Goal: Task Accomplishment & Management: Manage account settings

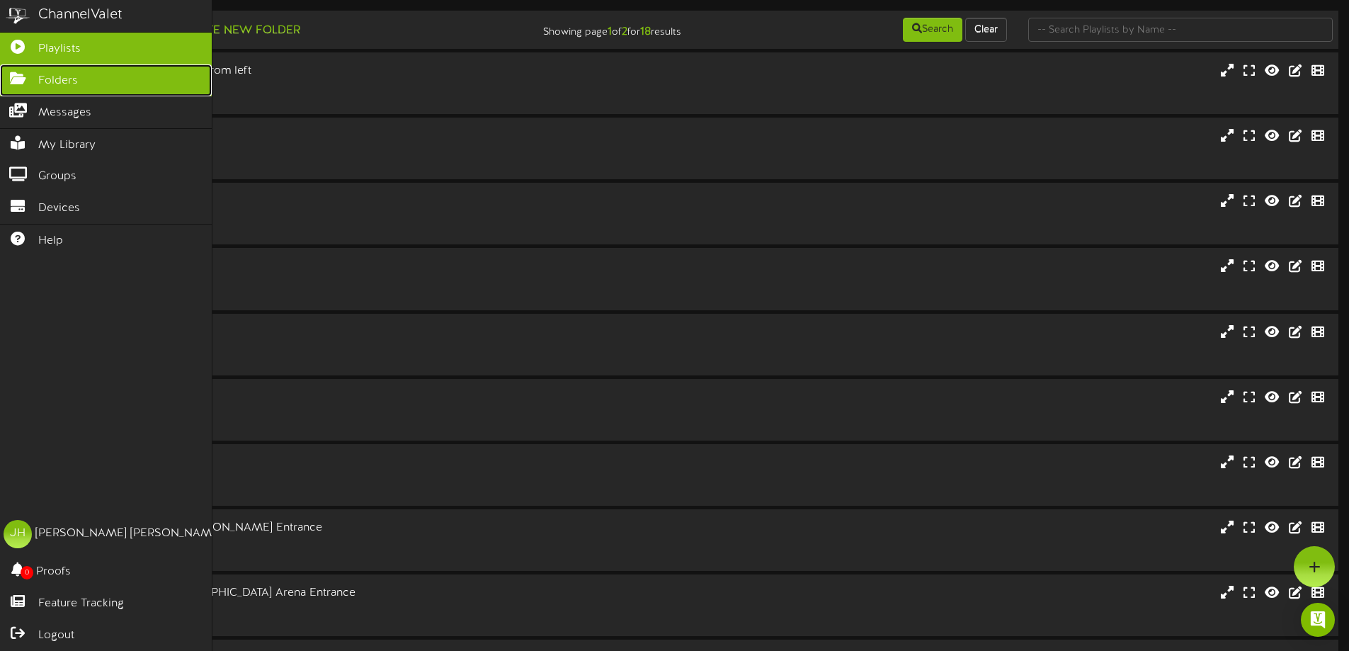
click at [74, 77] on span "Folders" at bounding box center [58, 81] width 40 height 16
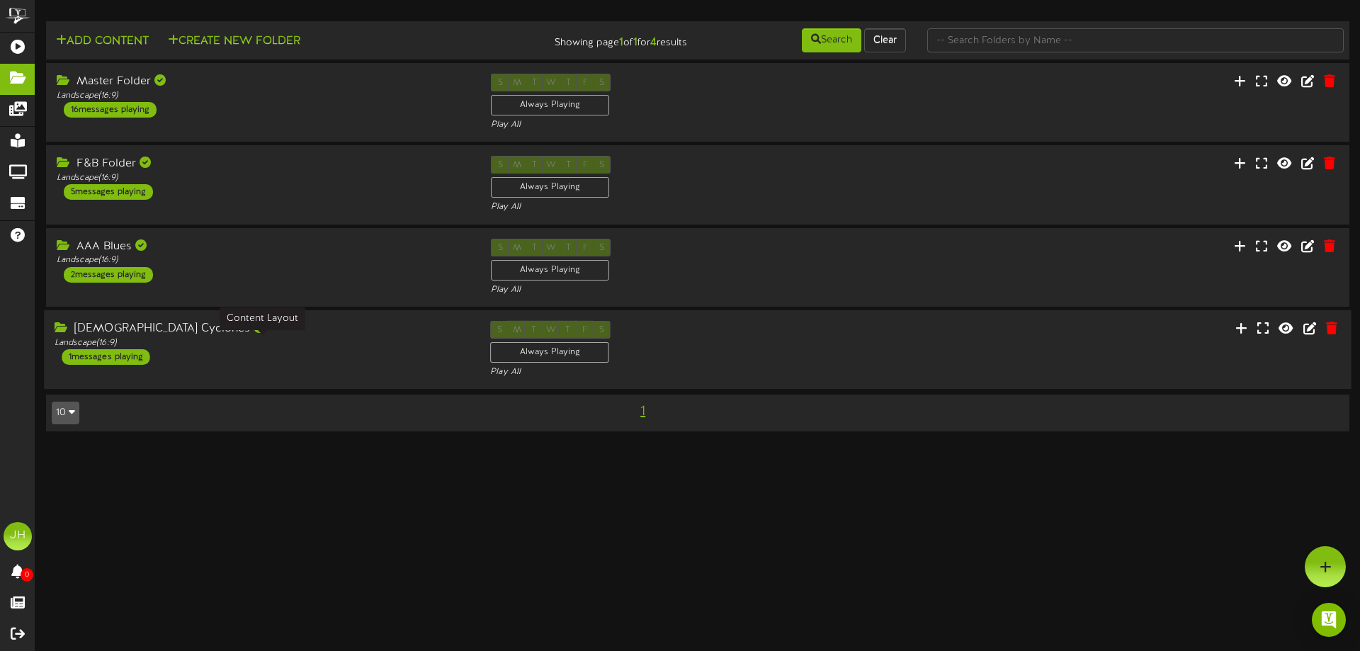
click at [207, 343] on div "Landscape ( 16:9 )" at bounding box center [262, 343] width 414 height 12
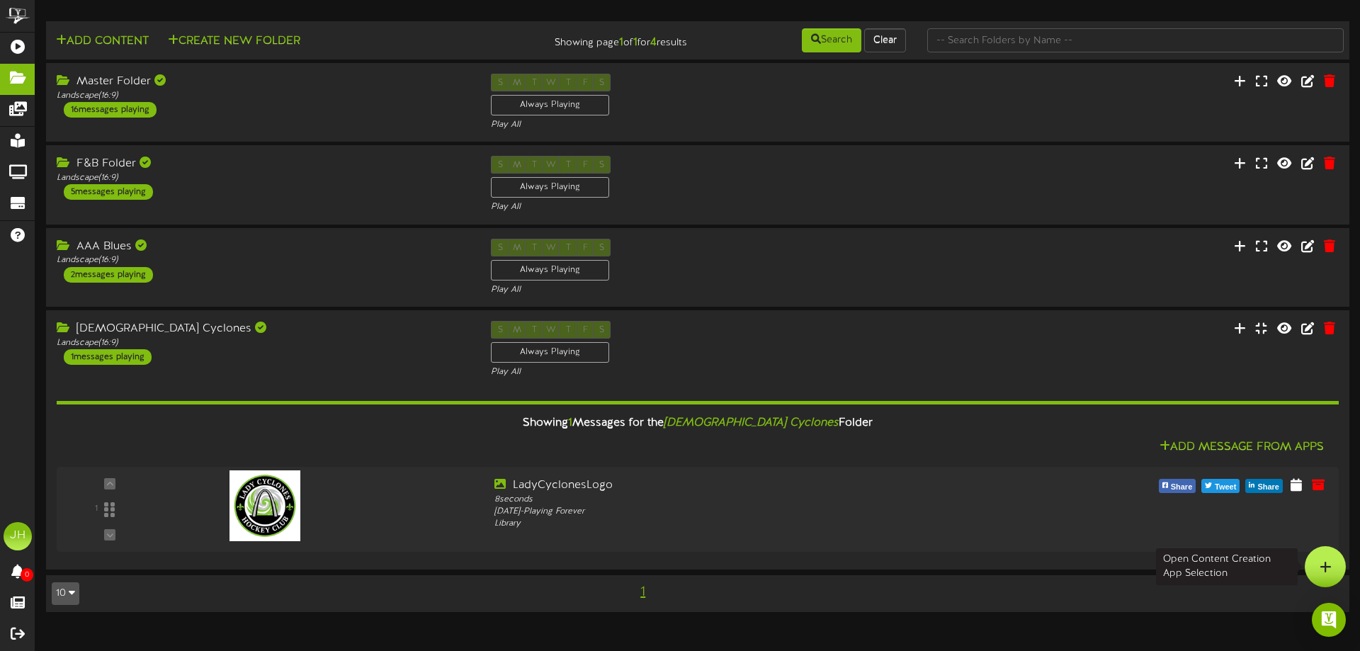
click at [1321, 562] on icon at bounding box center [1325, 566] width 12 height 13
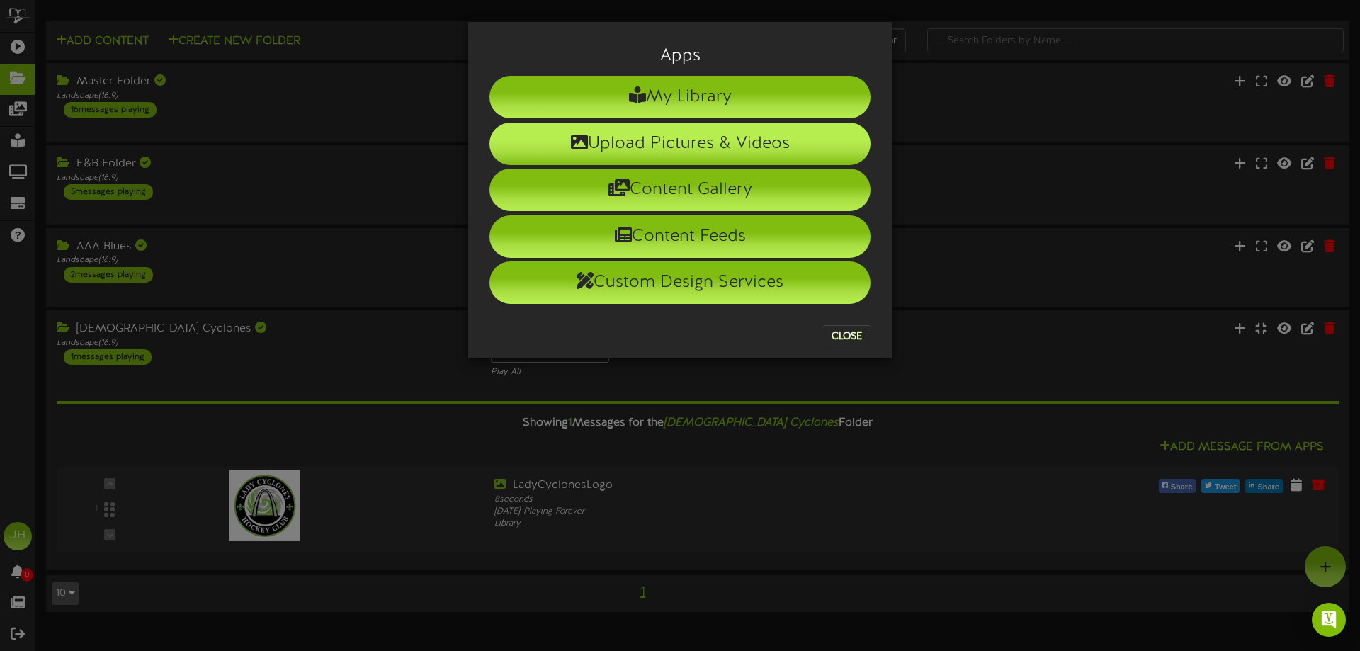
click at [678, 132] on li "Upload Pictures & Videos" at bounding box center [679, 144] width 381 height 42
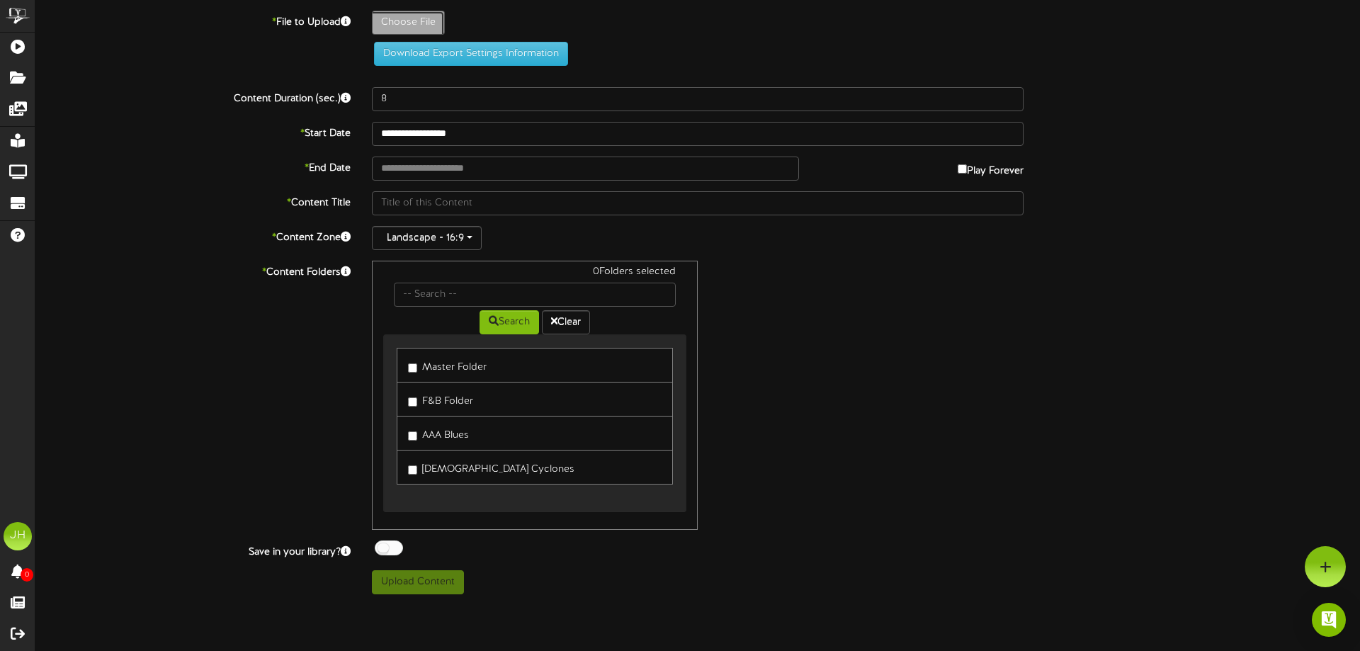
type input "**********"
type input "AssociationNight"
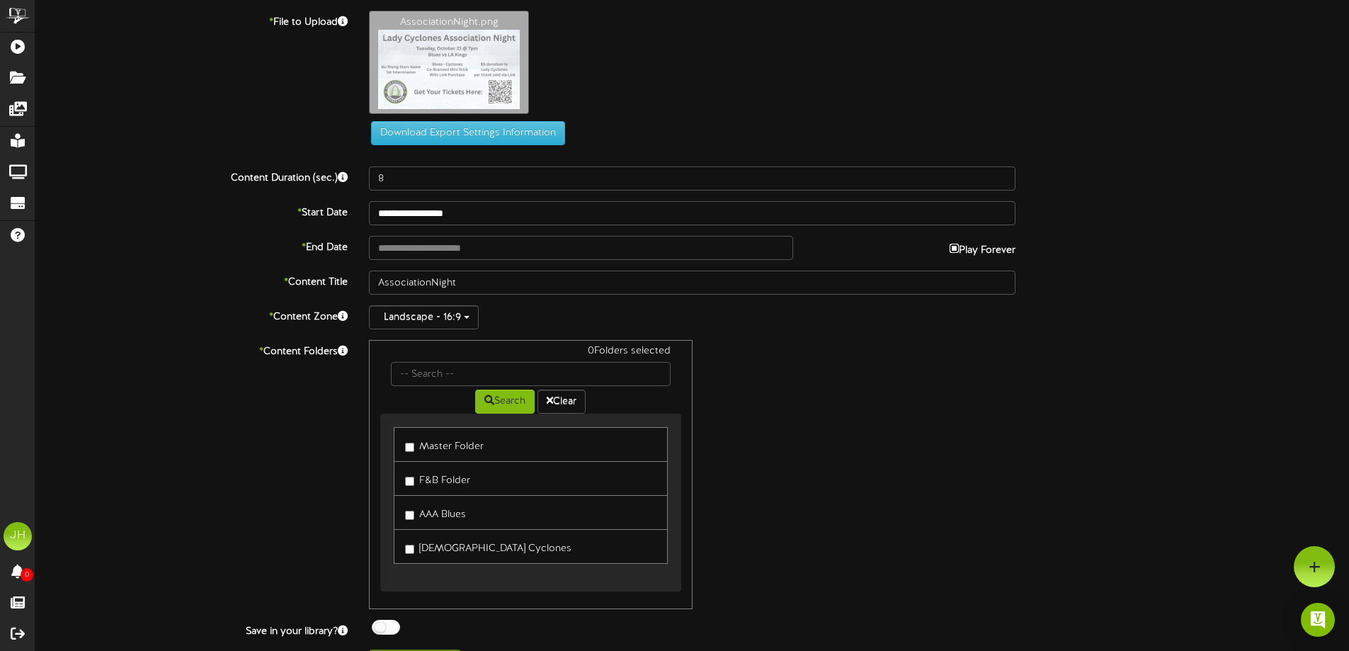
type input "**********"
click at [492, 244] on input "**********" at bounding box center [580, 248] width 423 height 24
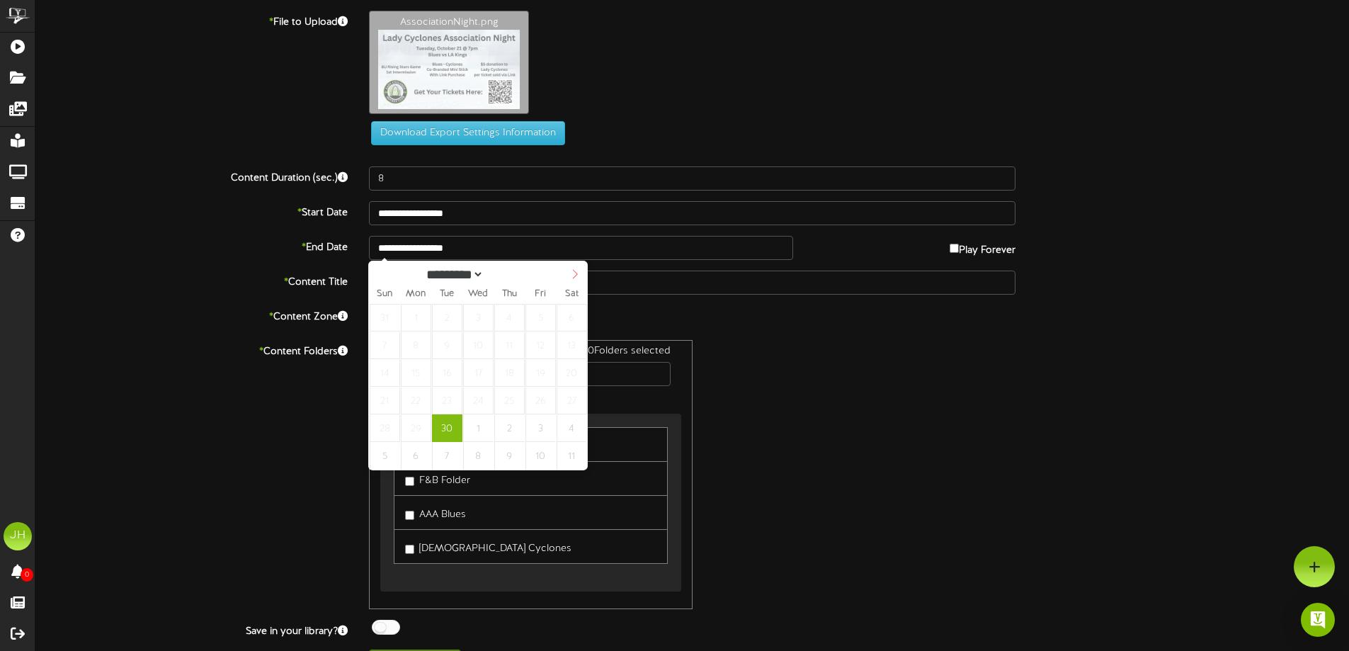
select select "*"
click at [578, 279] on icon at bounding box center [575, 274] width 10 height 10
type input "**********"
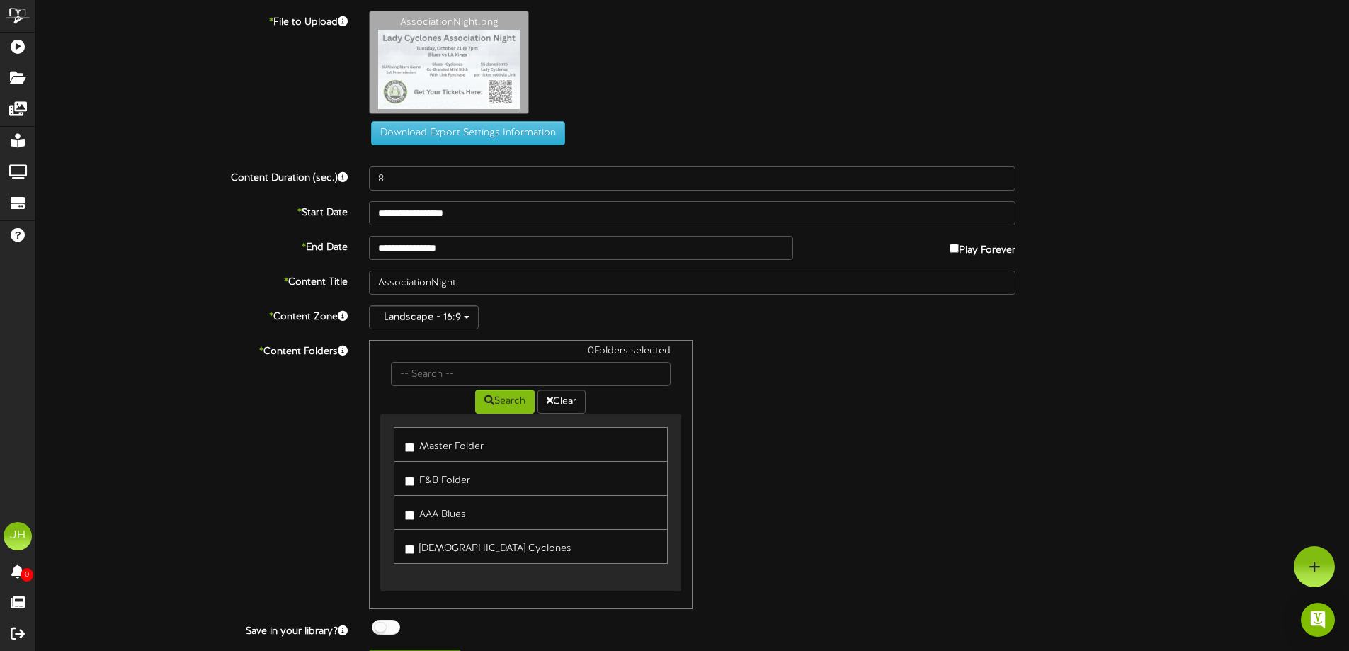
click at [863, 413] on div "0 Folders selected Search Clear Master Folder F&B Folder AAA Blues [DEMOGRAPHIC…" at bounding box center [692, 474] width 668 height 269
click at [278, 485] on div "* Content Folders 1 Folders selected Search Clear Master Folder F&B Folder" at bounding box center [692, 474] width 1335 height 269
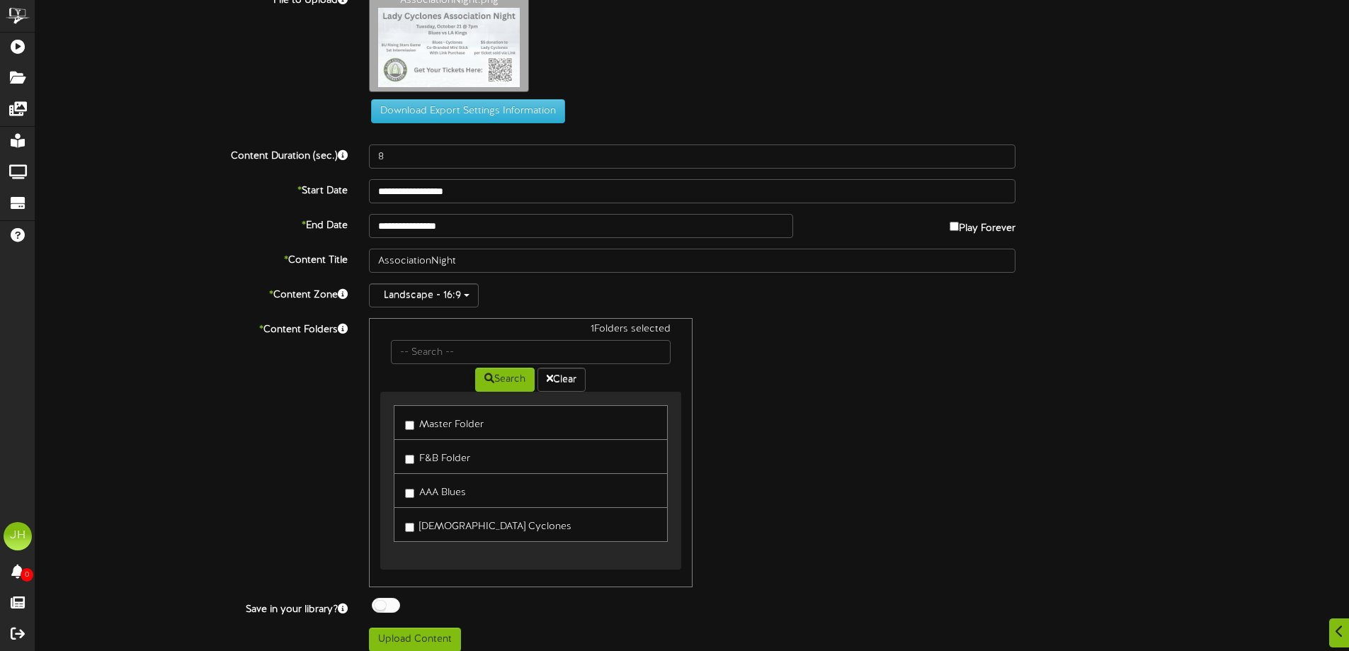
scroll to position [33, 0]
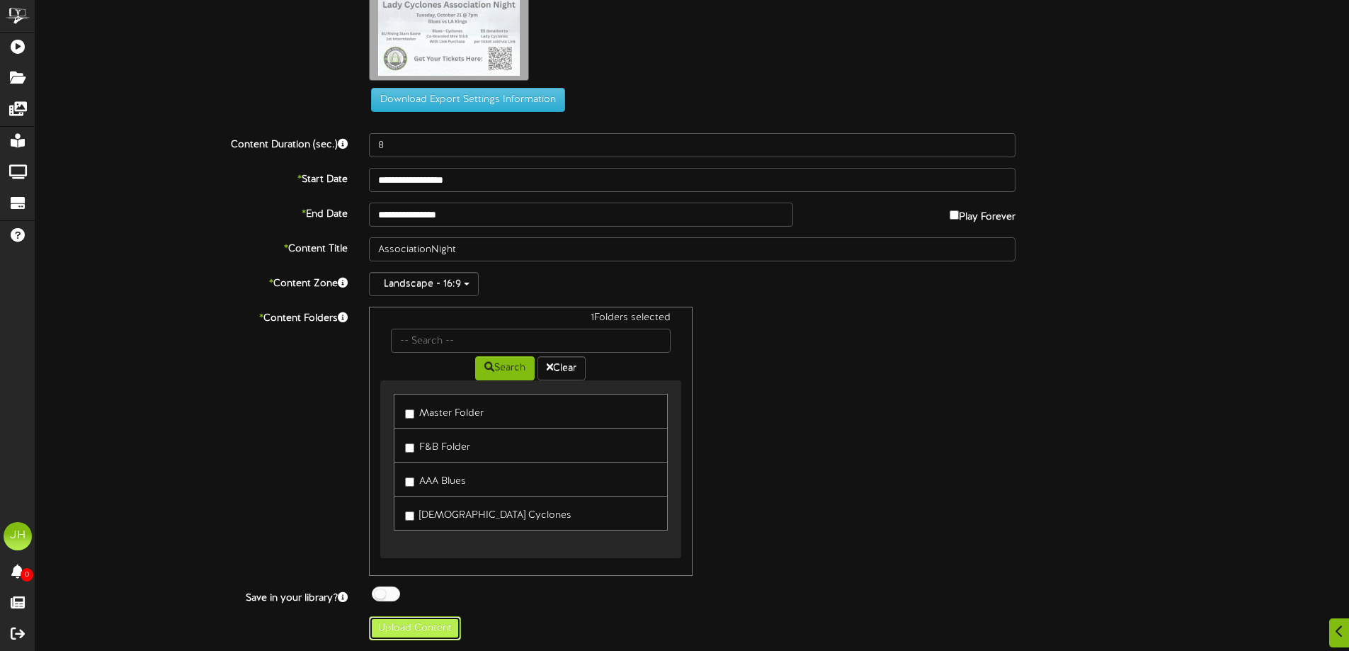
click at [409, 625] on button "Upload Content" at bounding box center [415, 628] width 92 height 24
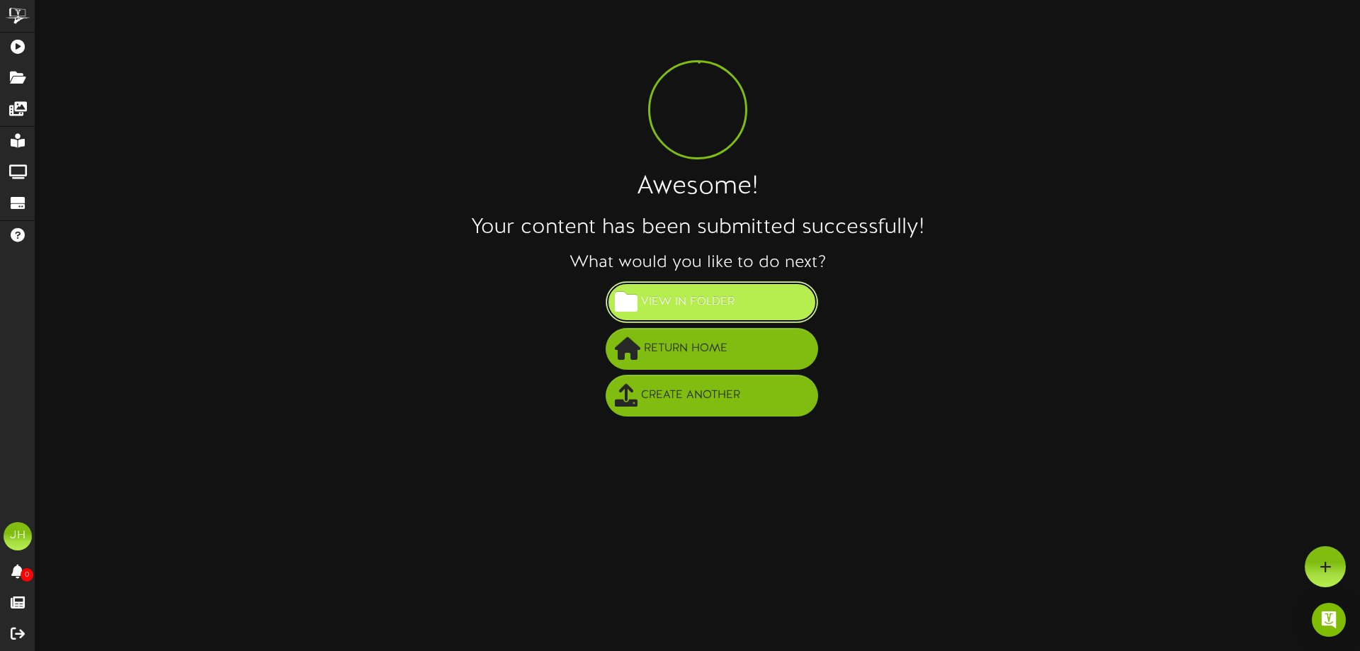
click at [640, 312] on span "View in Folder" at bounding box center [687, 301] width 101 height 23
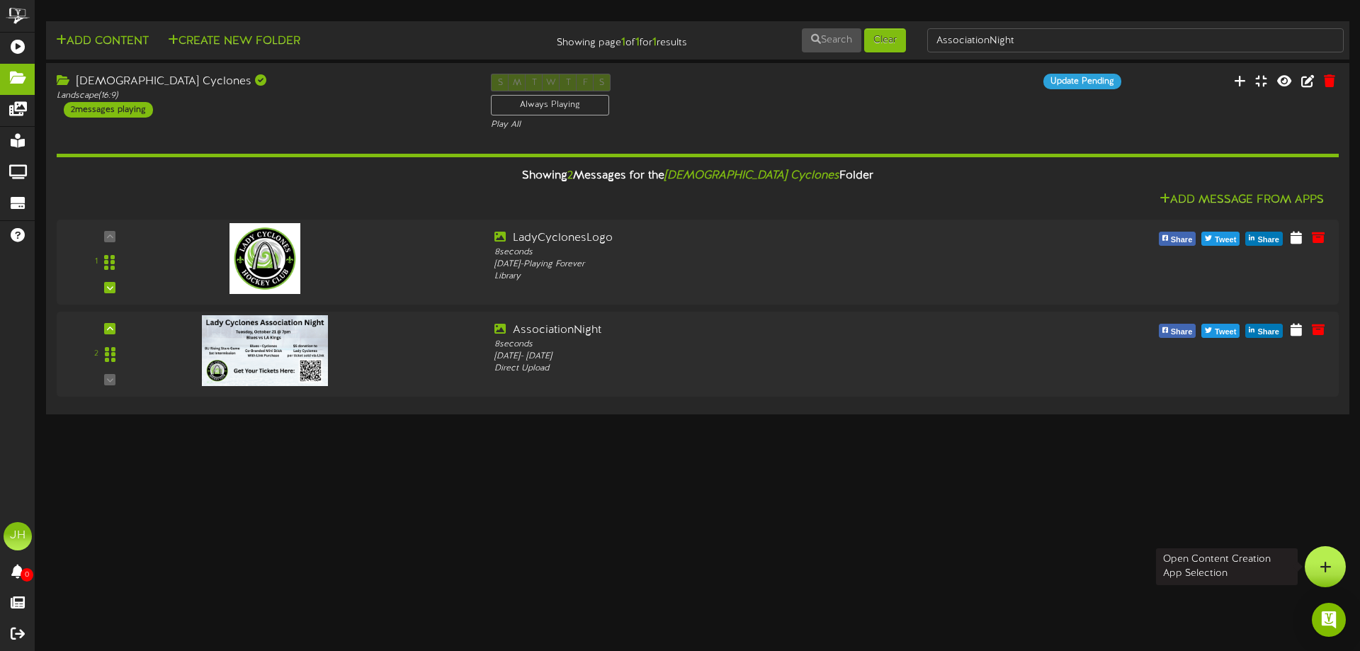
click at [1323, 575] on div at bounding box center [1324, 566] width 41 height 41
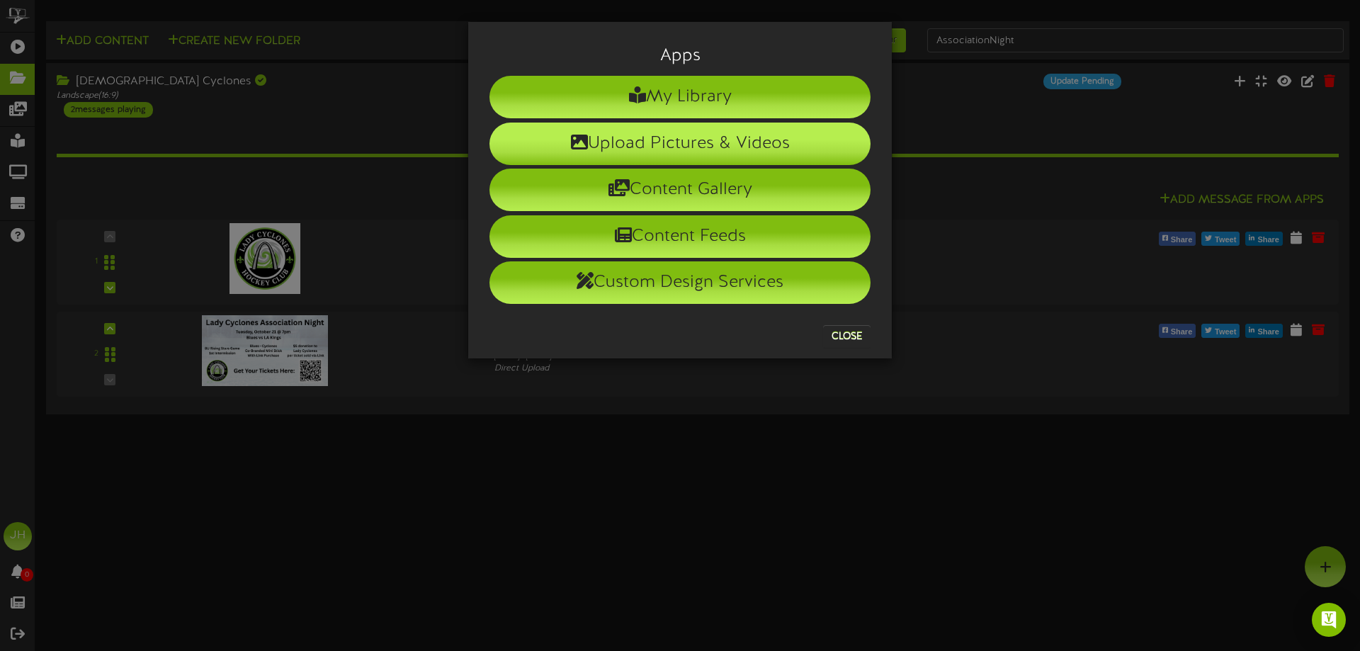
click at [613, 147] on li "Upload Pictures & Videos" at bounding box center [679, 144] width 381 height 42
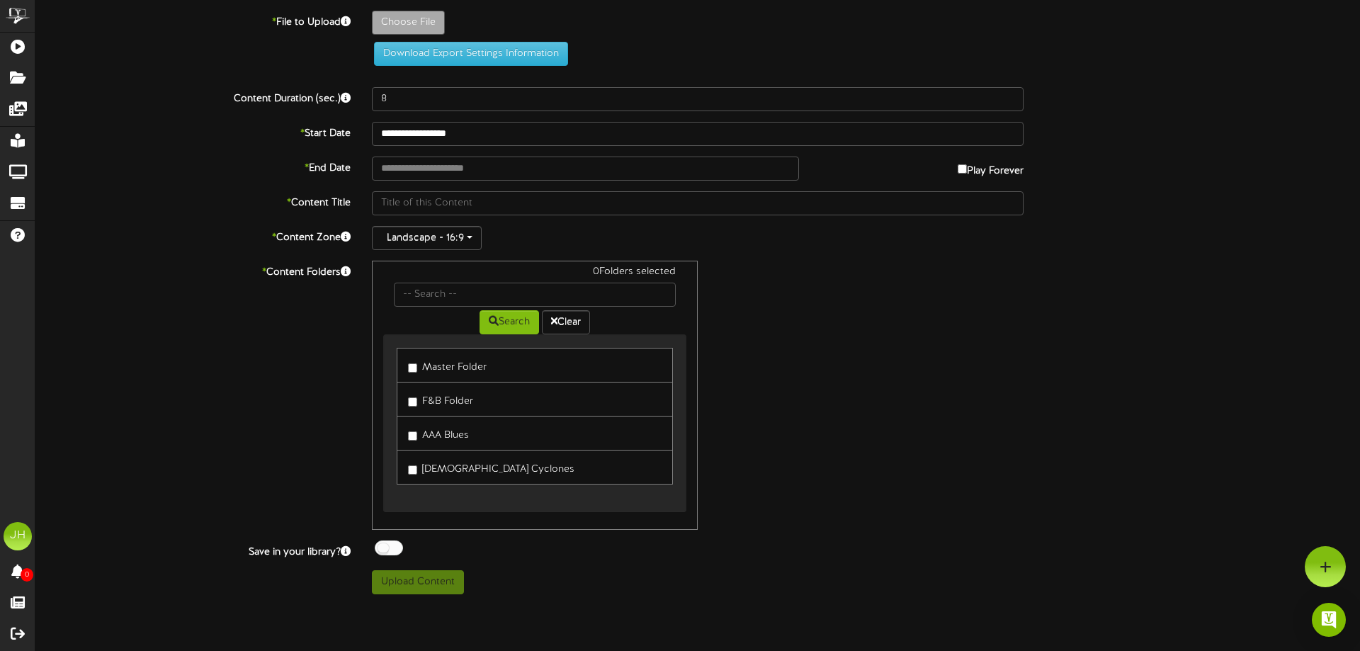
click at [438, 468] on label "[DEMOGRAPHIC_DATA] Cyclones" at bounding box center [491, 466] width 166 height 19
type input "**********"
type input "QueenCityShowdown2025Champions"
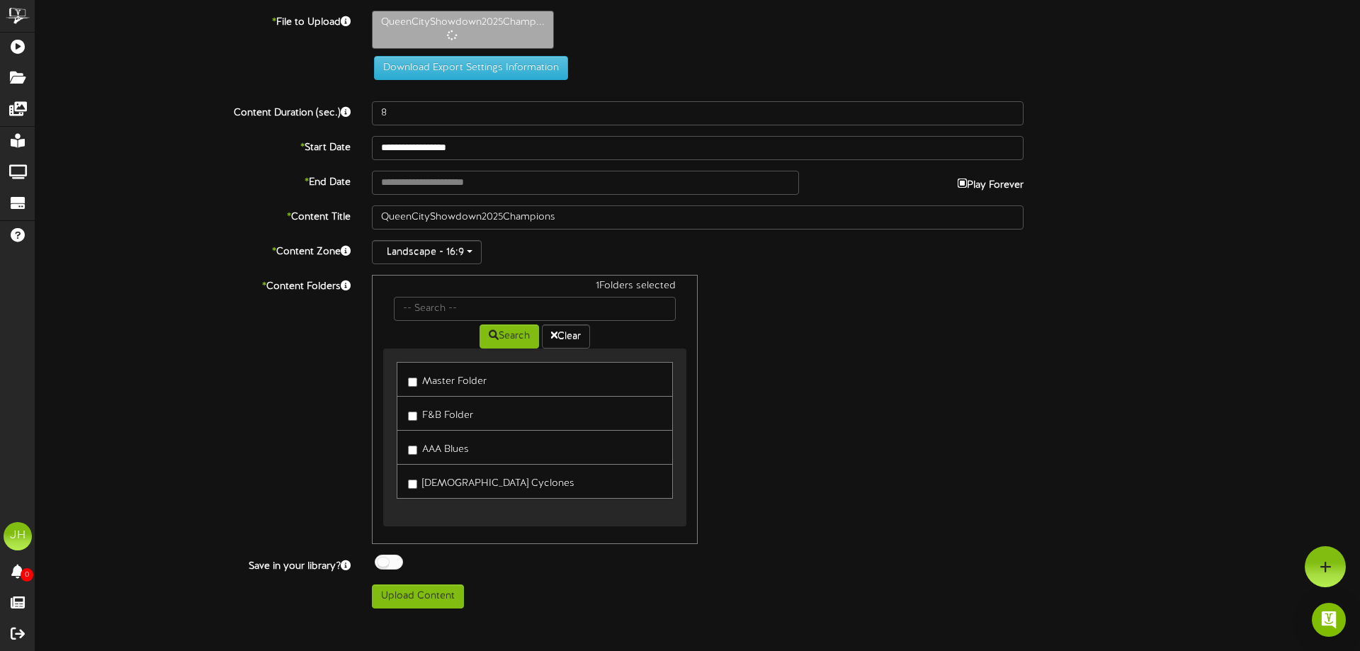
type input "**********"
click at [514, 185] on input "**********" at bounding box center [585, 183] width 427 height 24
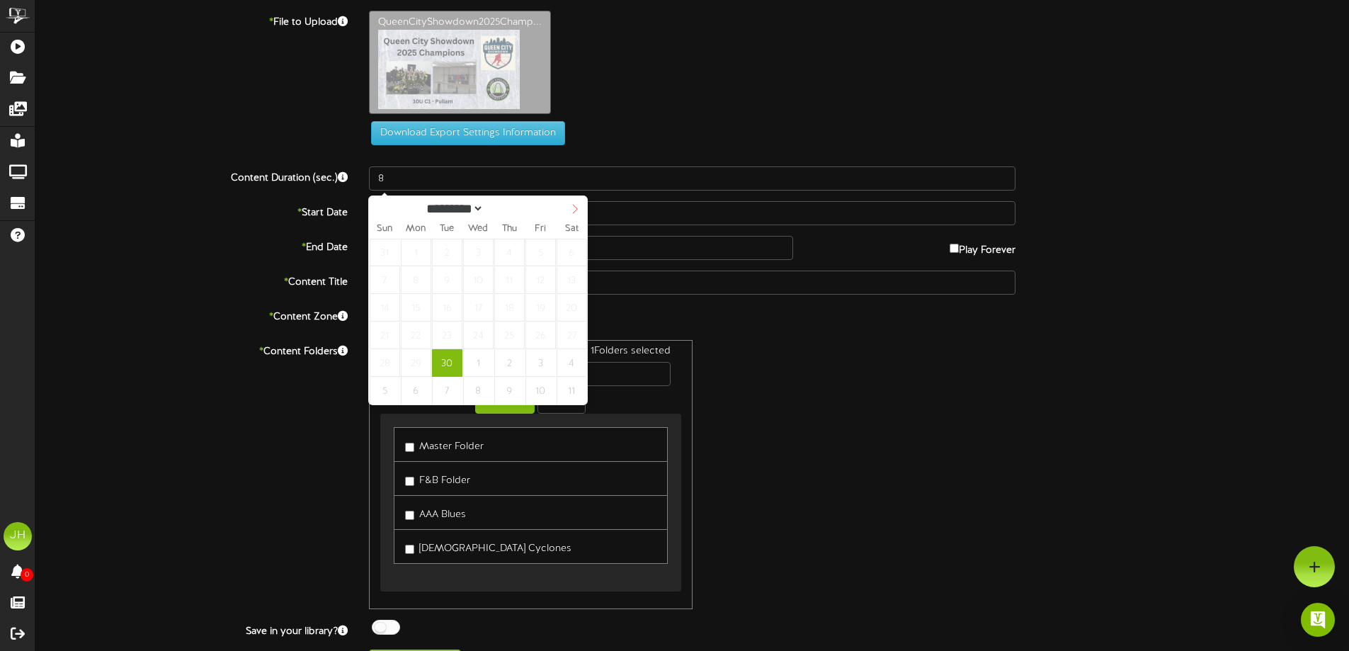
click at [578, 208] on icon at bounding box center [575, 209] width 10 height 10
select select "**"
click at [578, 208] on icon at bounding box center [575, 209] width 10 height 10
type input "**********"
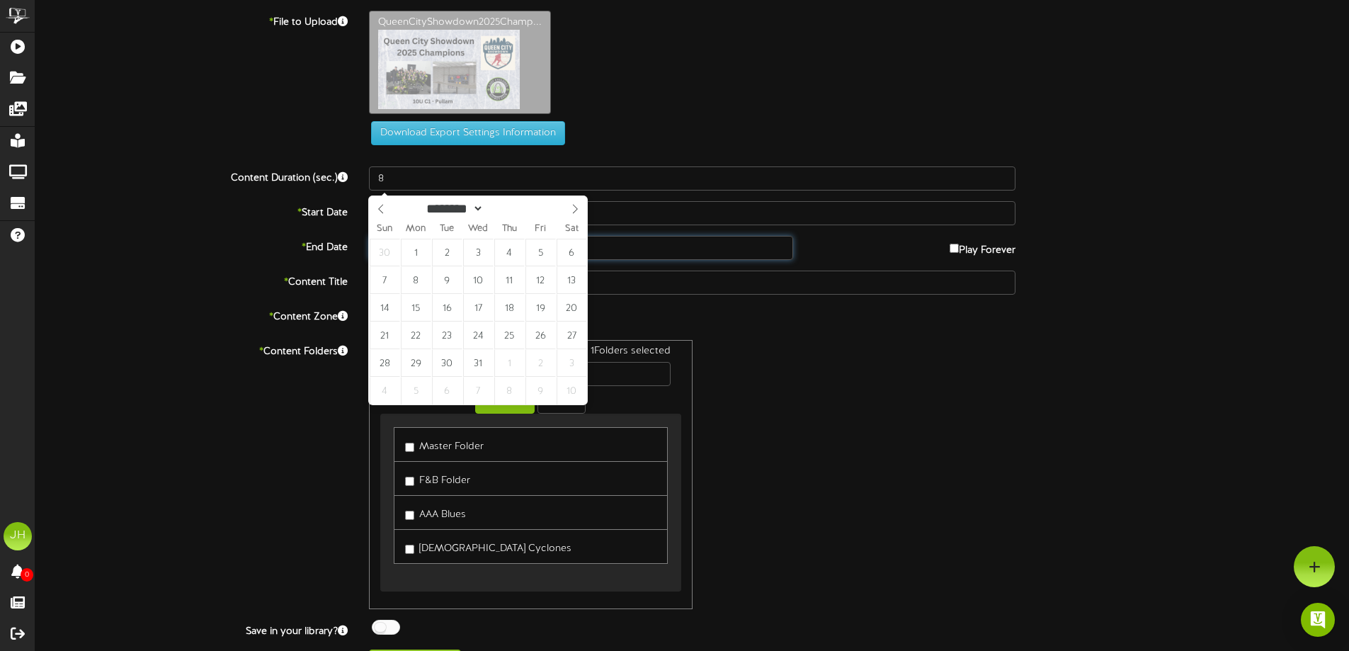
drag, startPoint x: 479, startPoint y: 369, endPoint x: 601, endPoint y: 388, distance: 122.6
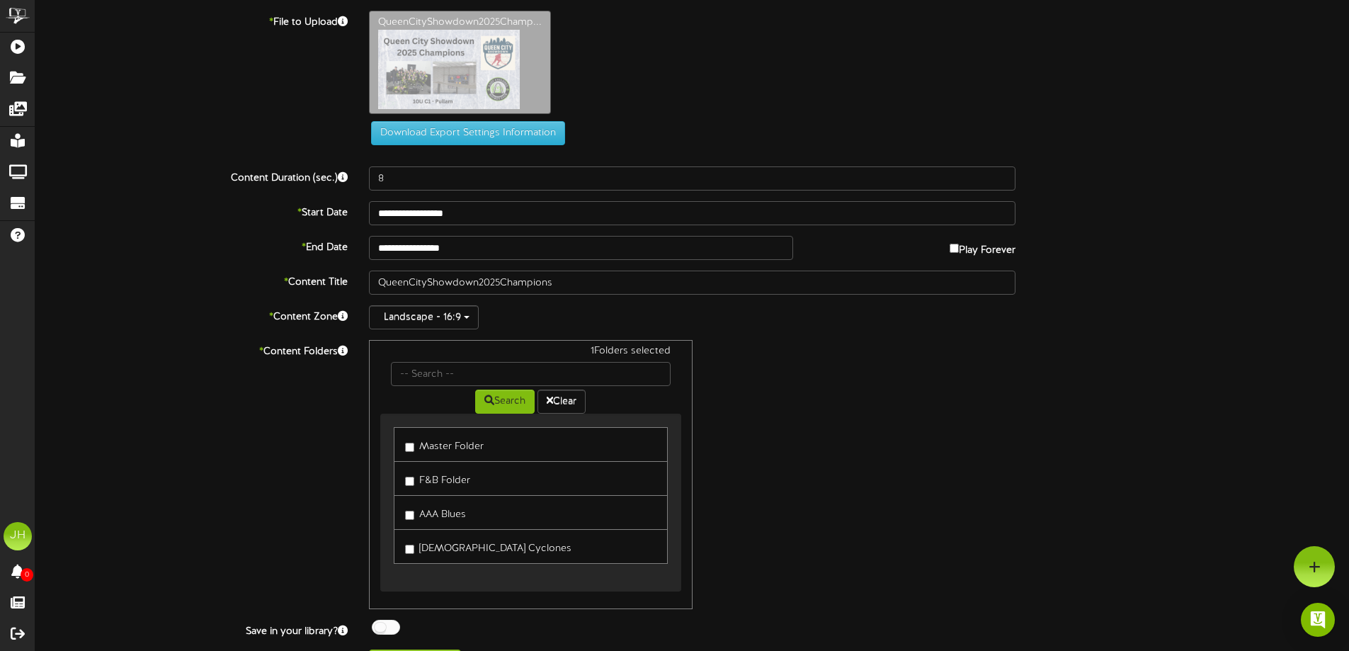
click at [867, 417] on div "1 Folders selected Search Clear Master Folder F&B Folder AAA Blues [DEMOGRAPHIC…" at bounding box center [692, 474] width 668 height 269
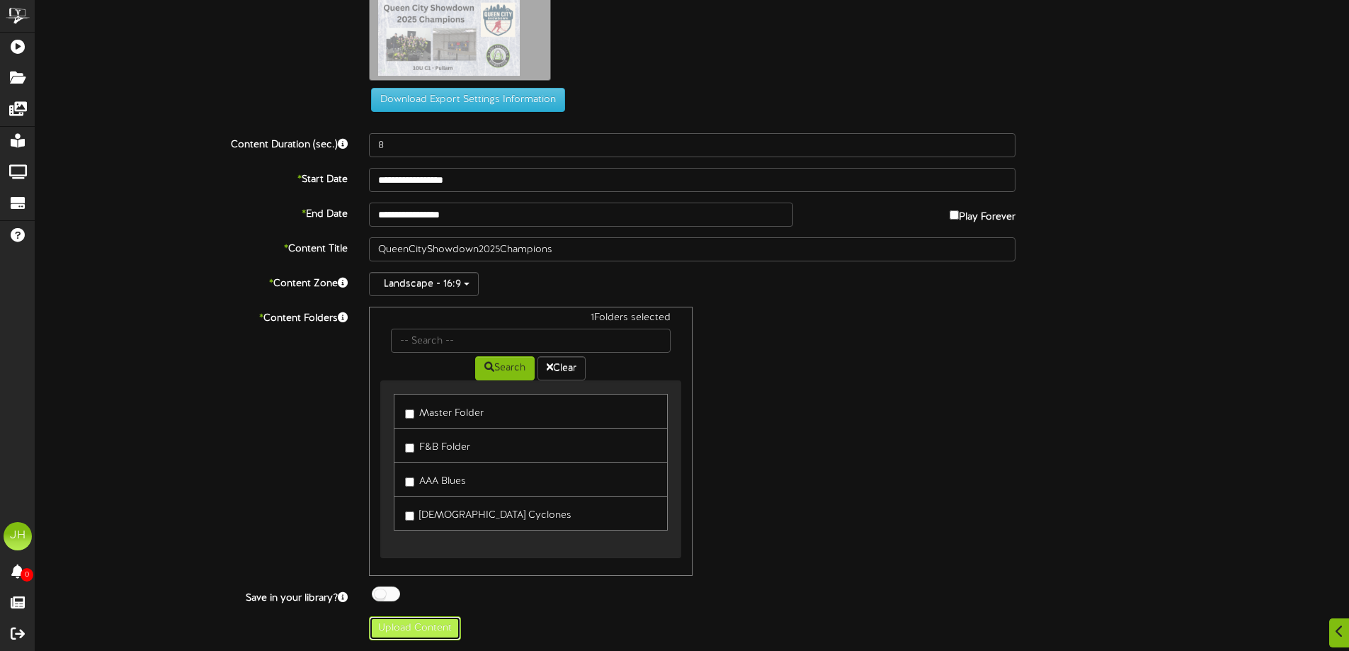
click at [423, 630] on button "Upload Content" at bounding box center [415, 628] width 92 height 24
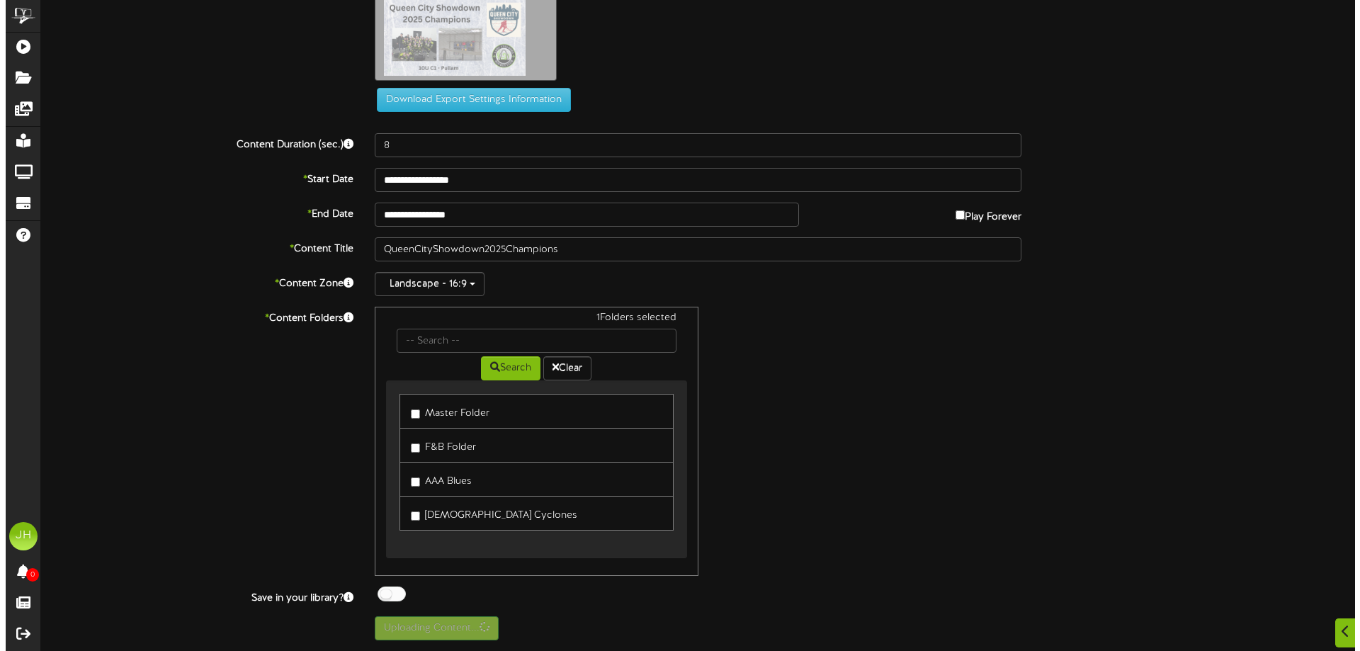
scroll to position [0, 0]
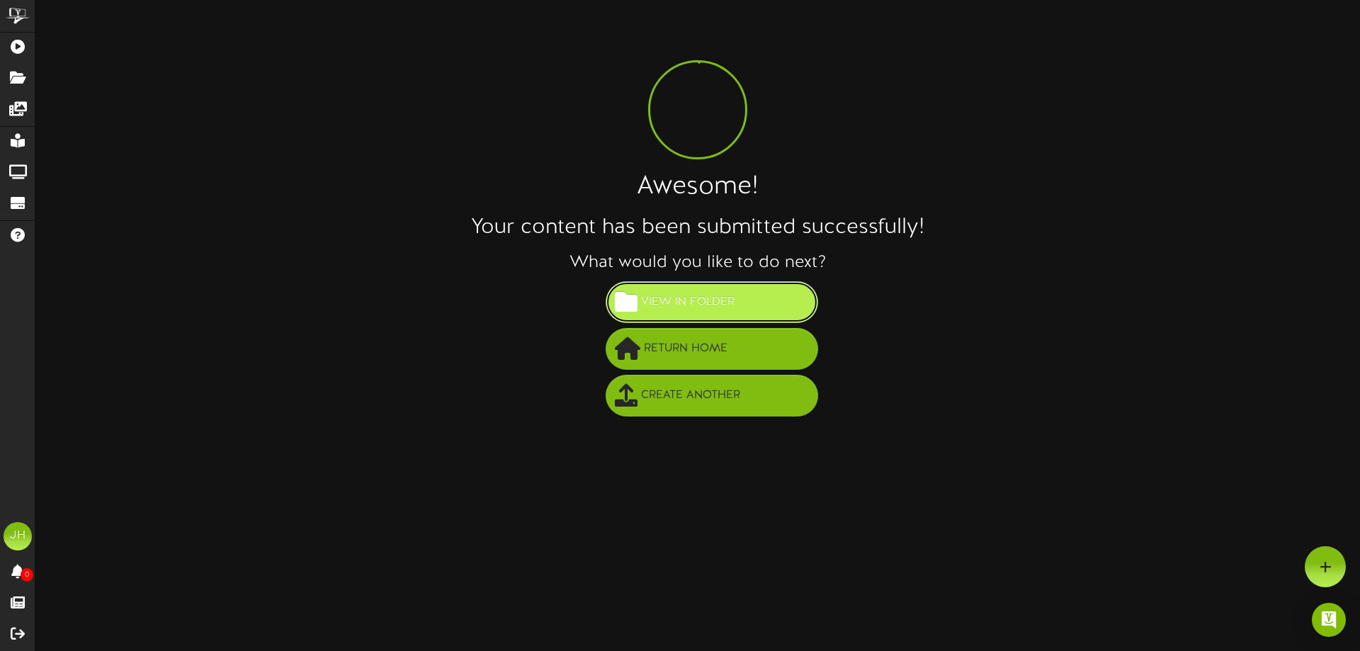
click at [651, 306] on span "View in Folder" at bounding box center [687, 301] width 101 height 23
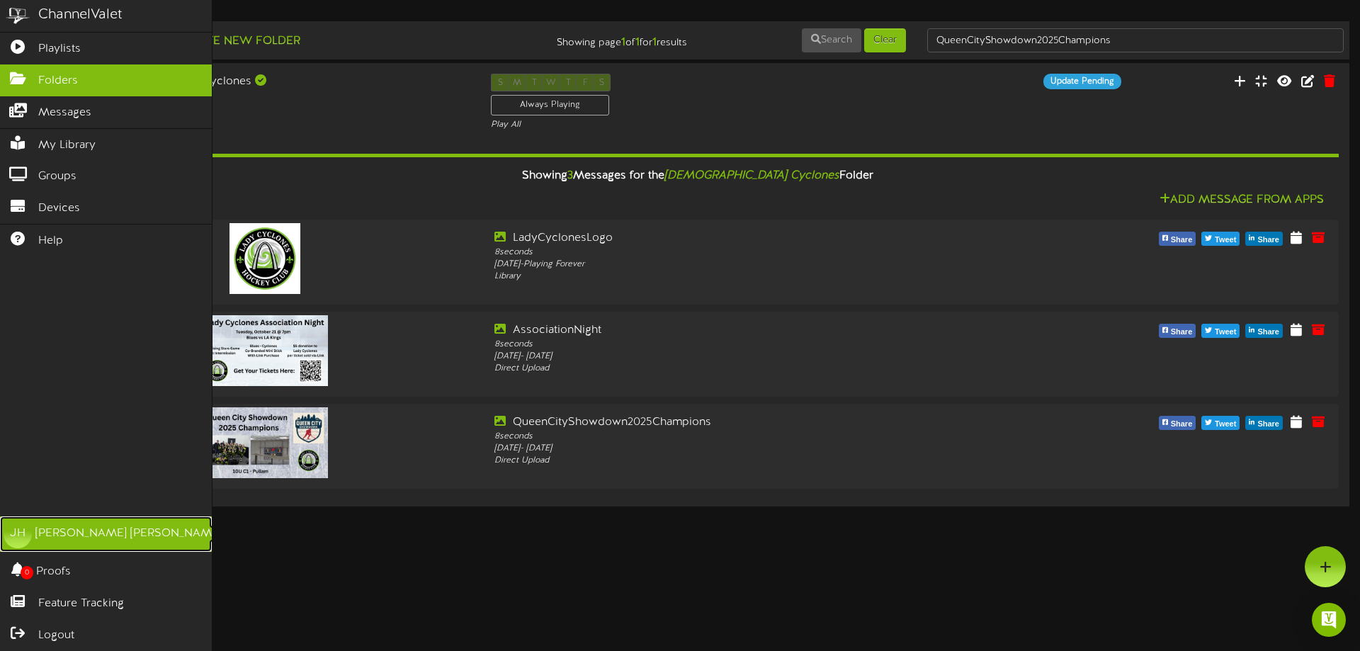
click at [17, 537] on div "JH" at bounding box center [18, 534] width 28 height 28
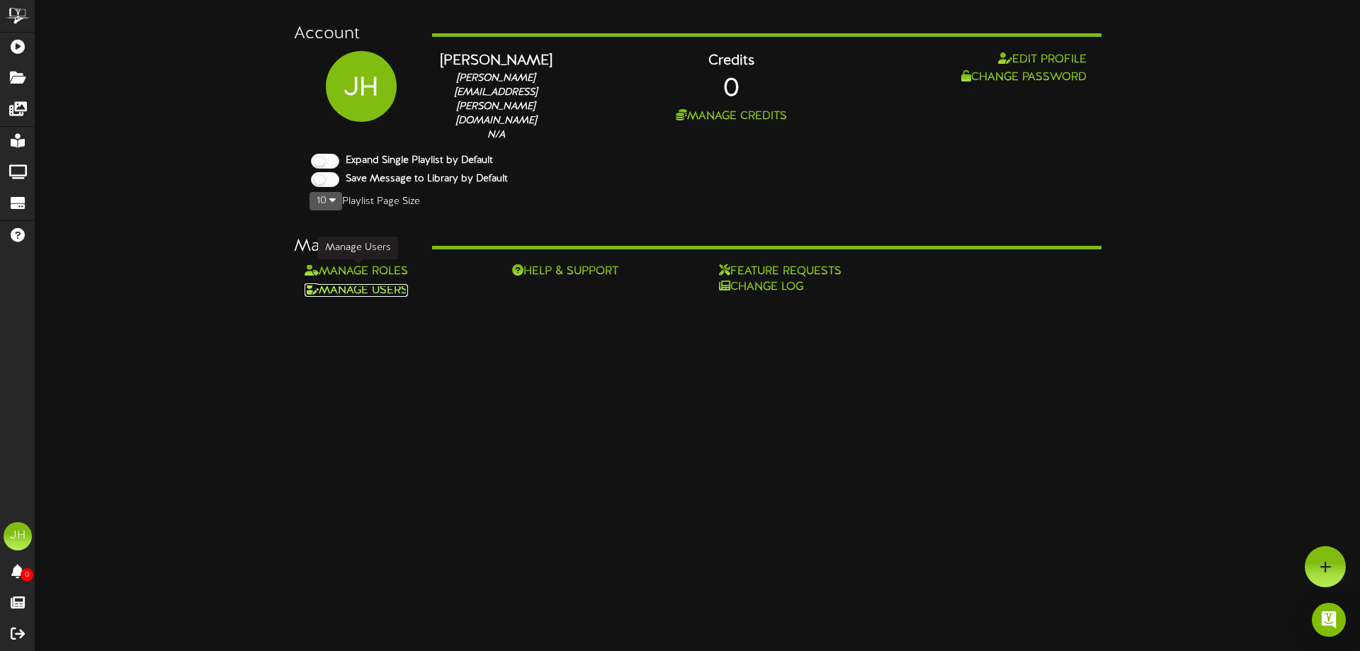
click at [366, 284] on link "Manage Users" at bounding box center [356, 290] width 103 height 13
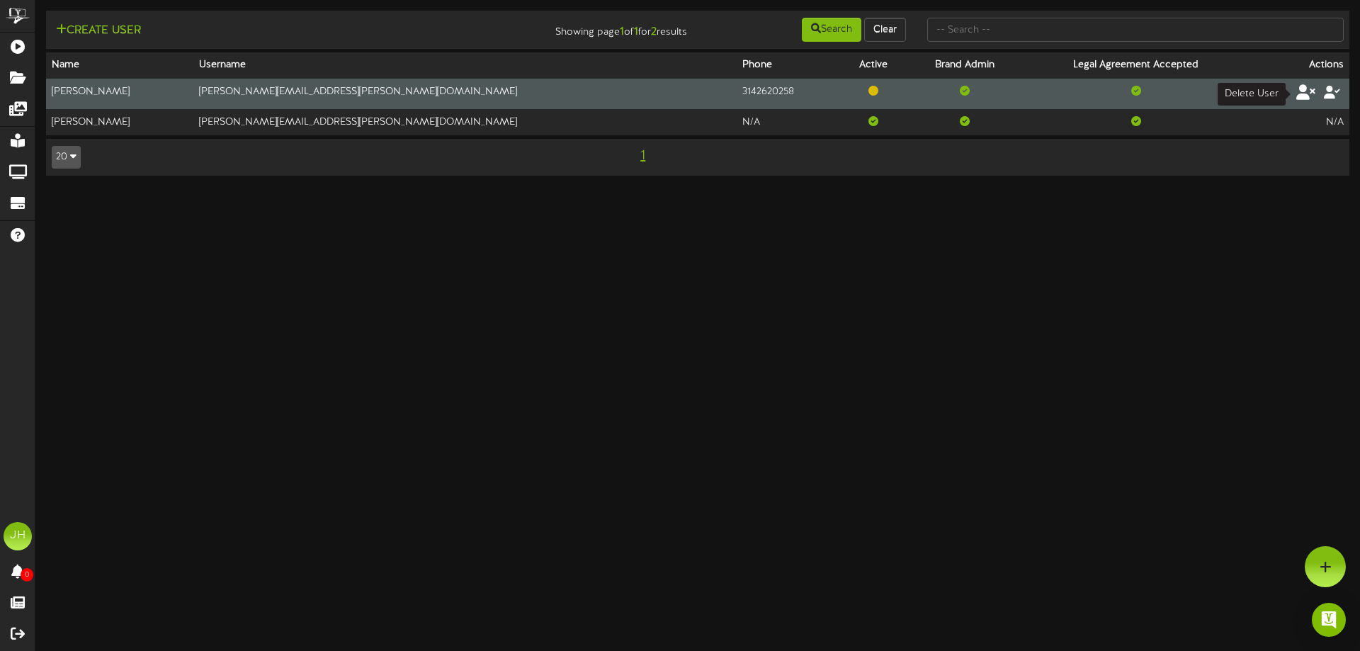
click at [1304, 93] on icon at bounding box center [1306, 92] width 20 height 16
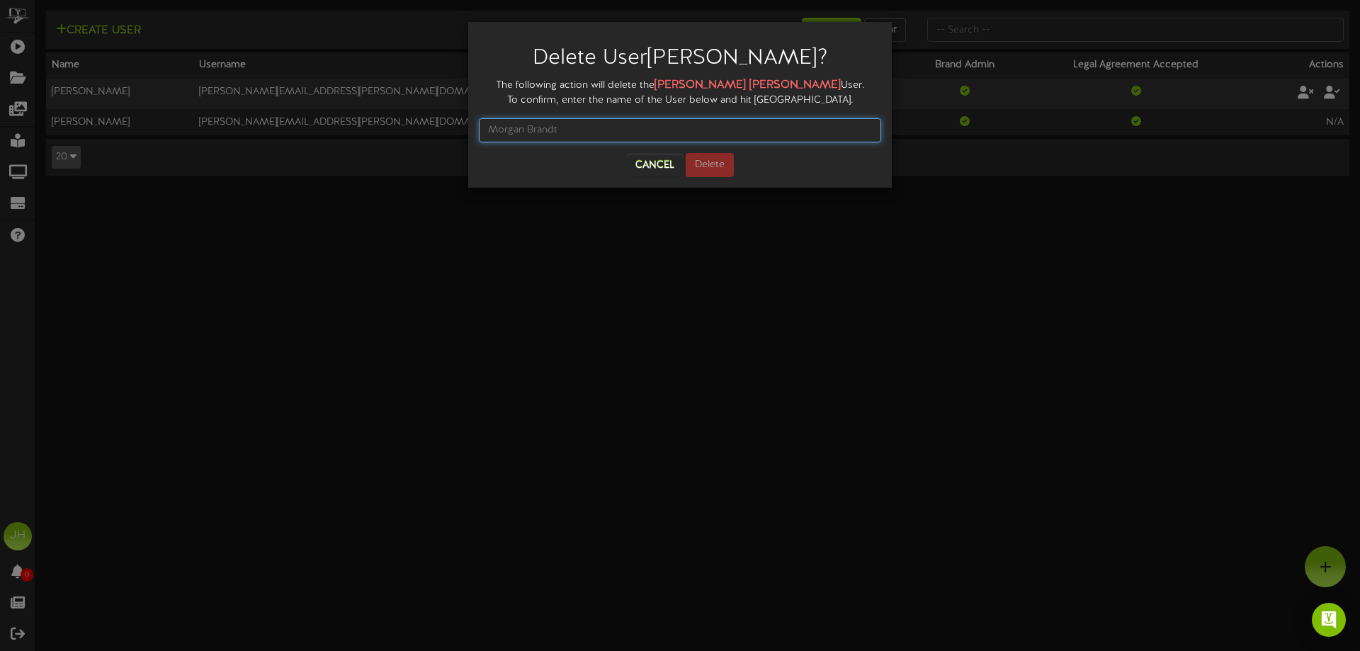
click at [685, 140] on input "text" at bounding box center [680, 130] width 402 height 24
type input "[PERSON_NAME]"
click at [705, 166] on button "Delete" at bounding box center [709, 165] width 48 height 24
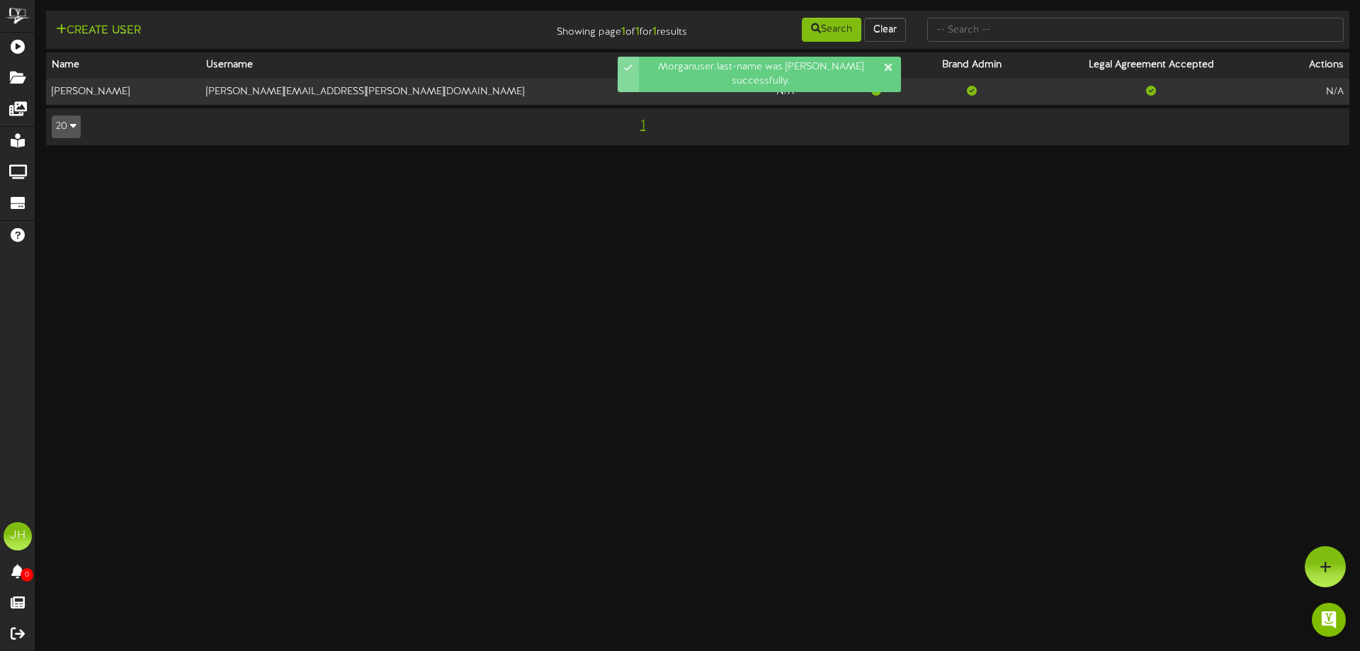
click at [497, 159] on html "Morganuser.last-name was [PERSON_NAME] successfully. ChannelValet Playlists Fol…" at bounding box center [680, 79] width 1360 height 159
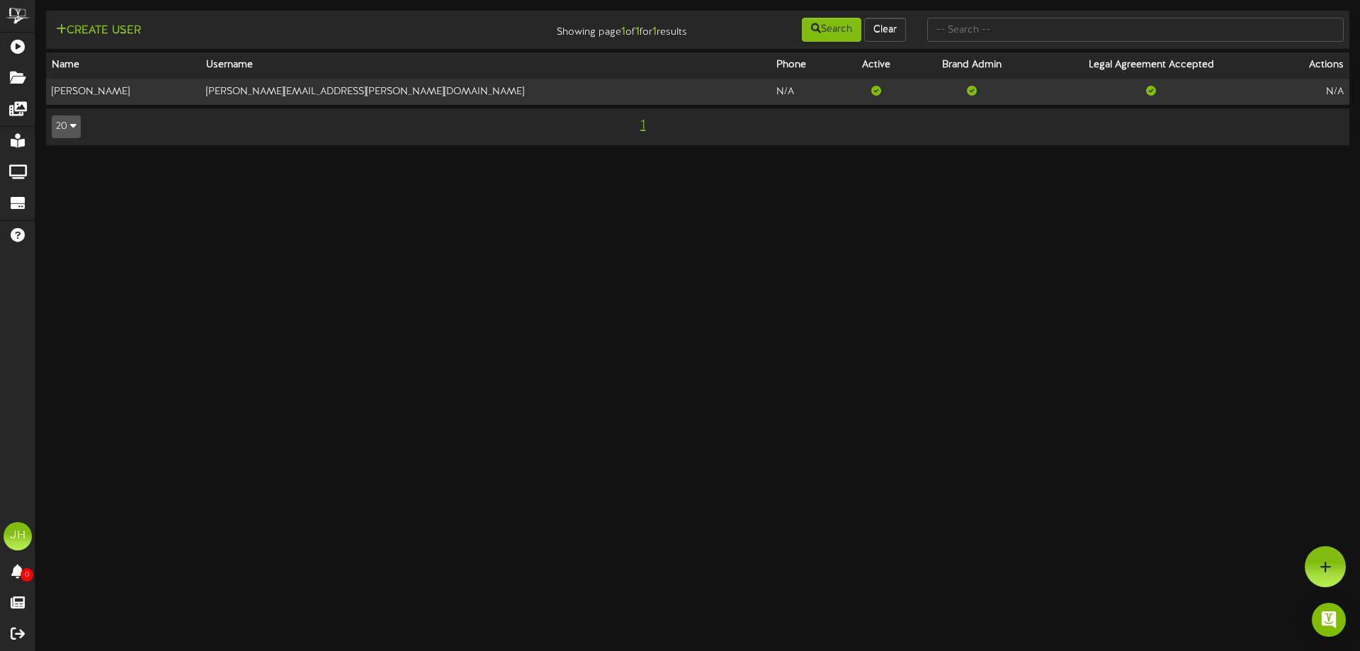
click at [431, 159] on html "ChannelValet Playlists Folders Messages My Library Groups Devices Help [PERSON_…" at bounding box center [680, 79] width 1360 height 159
click at [127, 26] on button "Create User" at bounding box center [98, 31] width 93 height 18
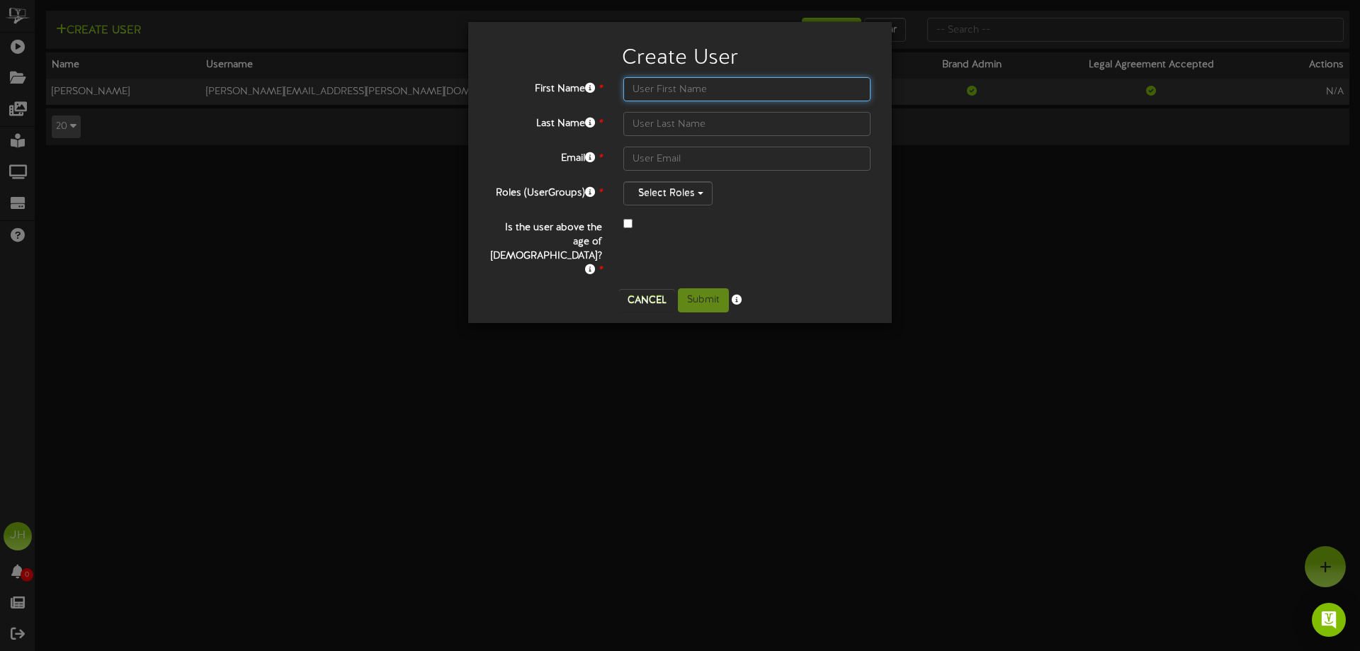
click at [661, 90] on input "text" at bounding box center [746, 89] width 247 height 24
type input "[DEMOGRAPHIC_DATA]"
type input "Cyclones"
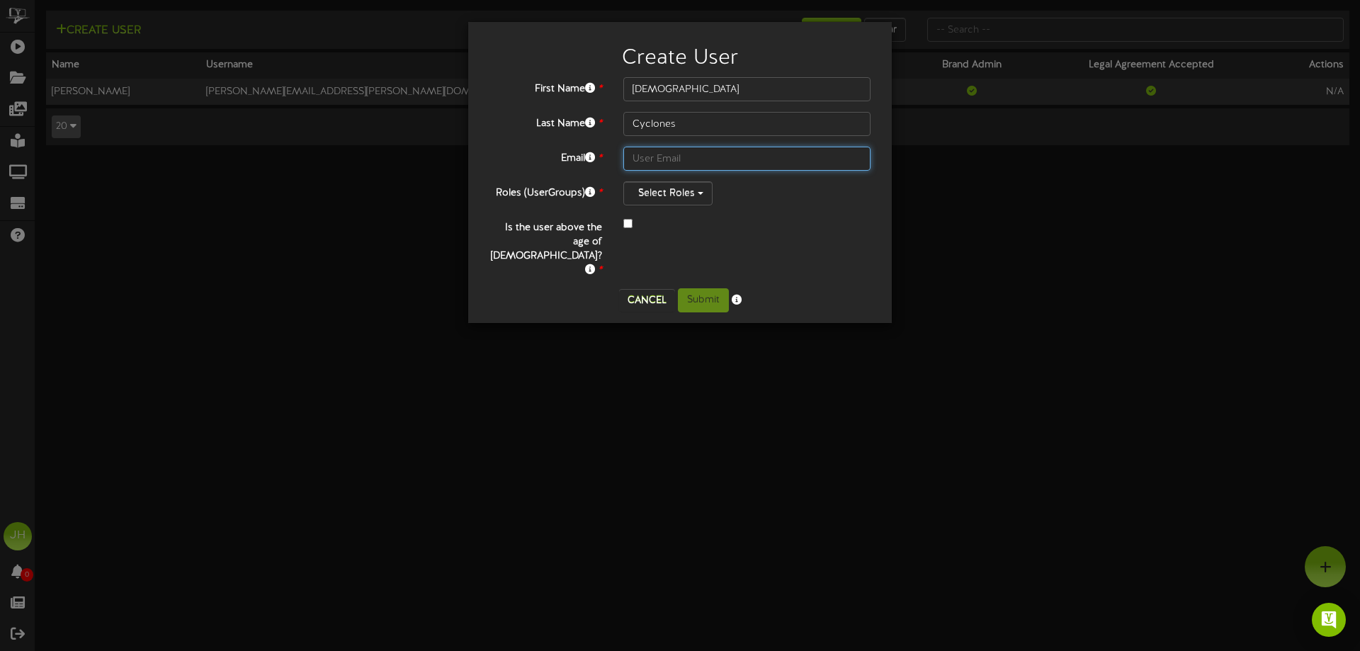
click at [663, 152] on input "text" at bounding box center [746, 159] width 247 height 24
type input "[EMAIL_ADDRESS][DOMAIN_NAME]"
click at [687, 200] on button "Select Roles" at bounding box center [667, 193] width 89 height 24
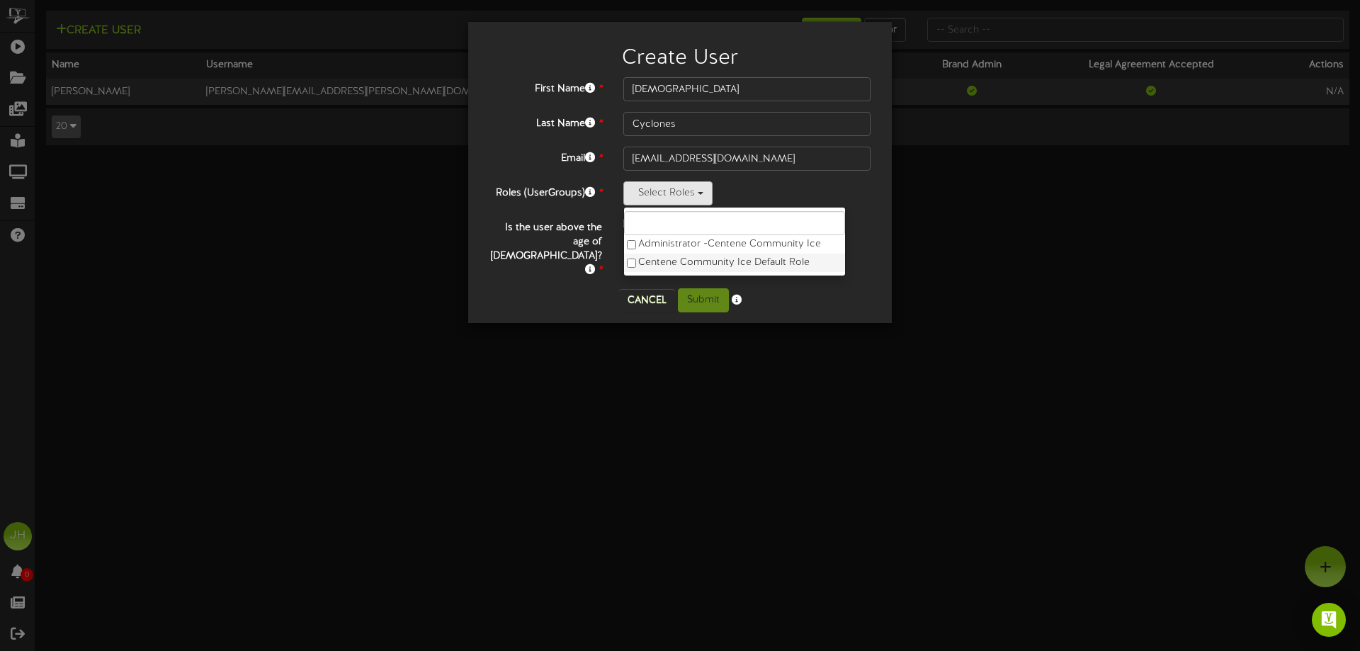
click at [683, 263] on label "Centene Community Ice Default Role" at bounding box center [734, 263] width 221 height 18
click at [591, 288] on div "Cancel Submit" at bounding box center [680, 300] width 402 height 24
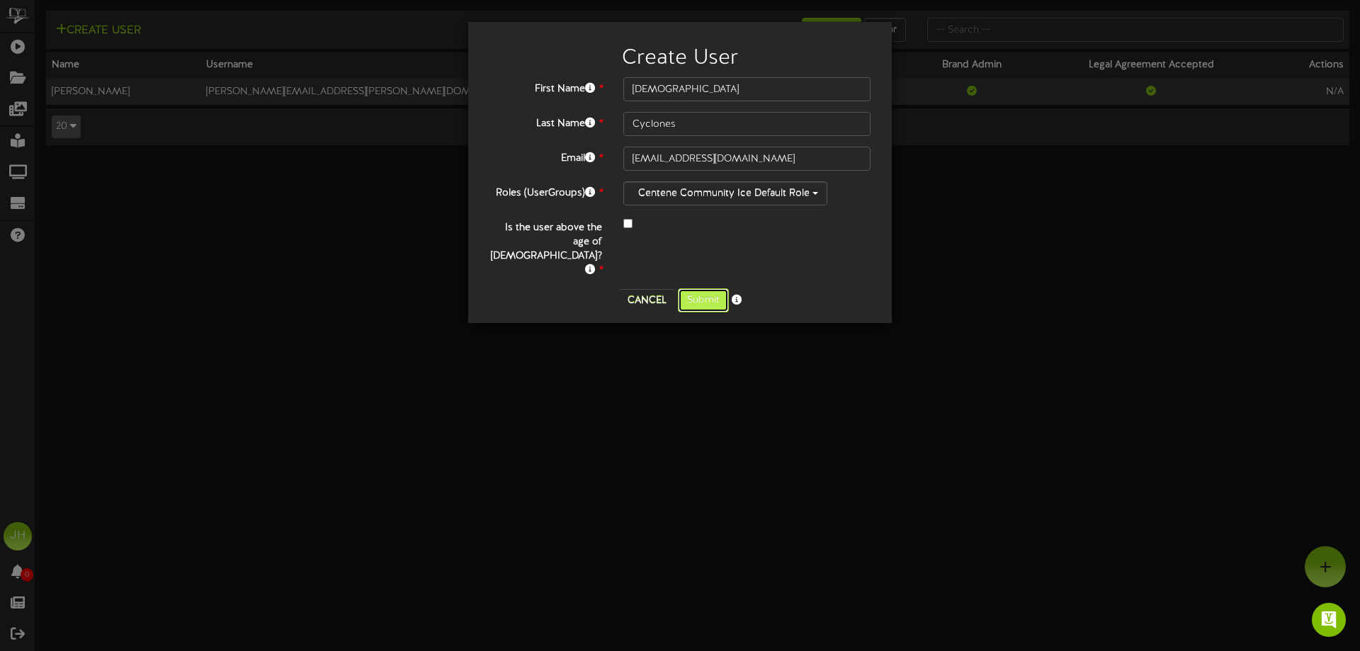
click at [705, 288] on button "Submit" at bounding box center [703, 300] width 51 height 24
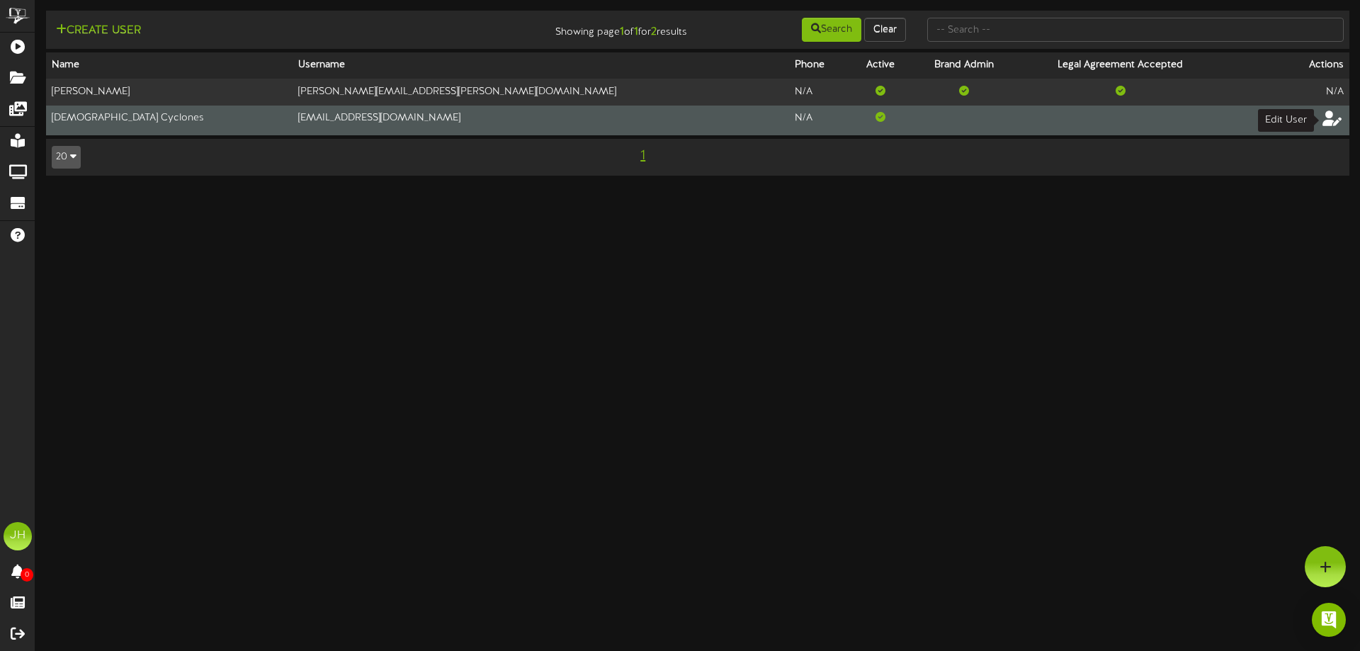
click at [1325, 118] on icon at bounding box center [1332, 118] width 20 height 16
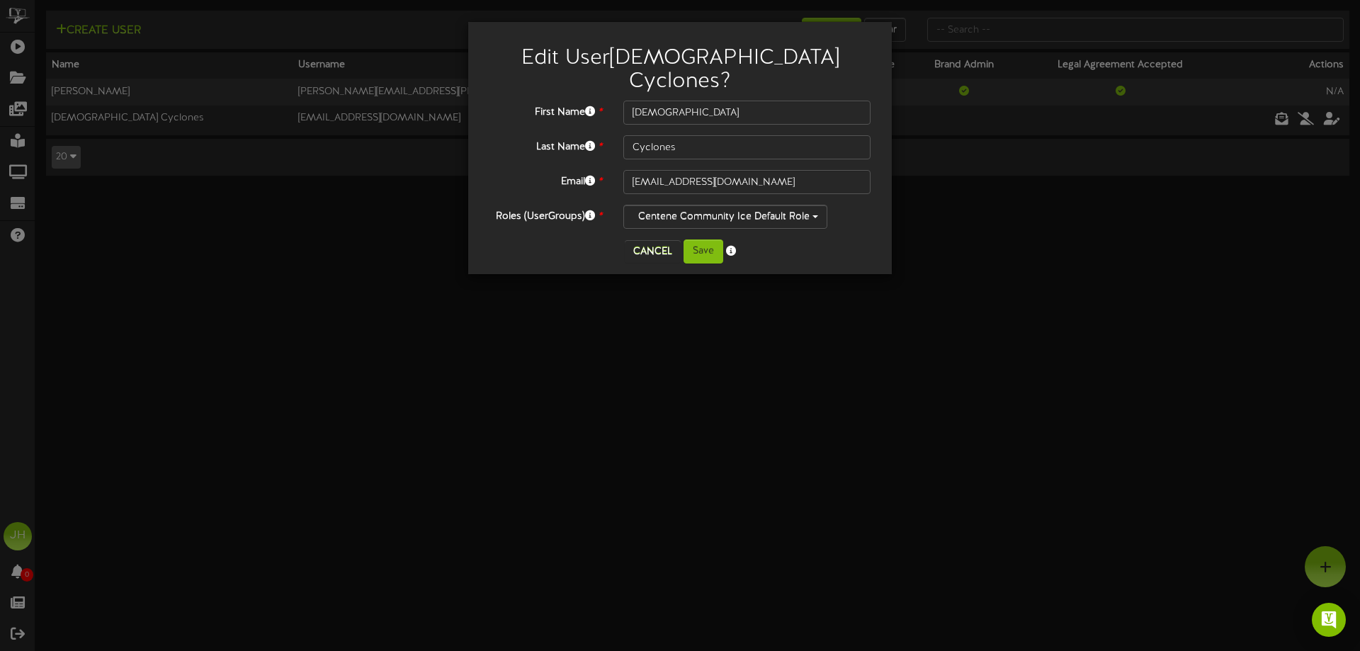
click at [244, 385] on div "Edit User [DEMOGRAPHIC_DATA] Cyclones ? First Name * [DEMOGRAPHIC_DATA] Last Na…" at bounding box center [680, 325] width 1360 height 651
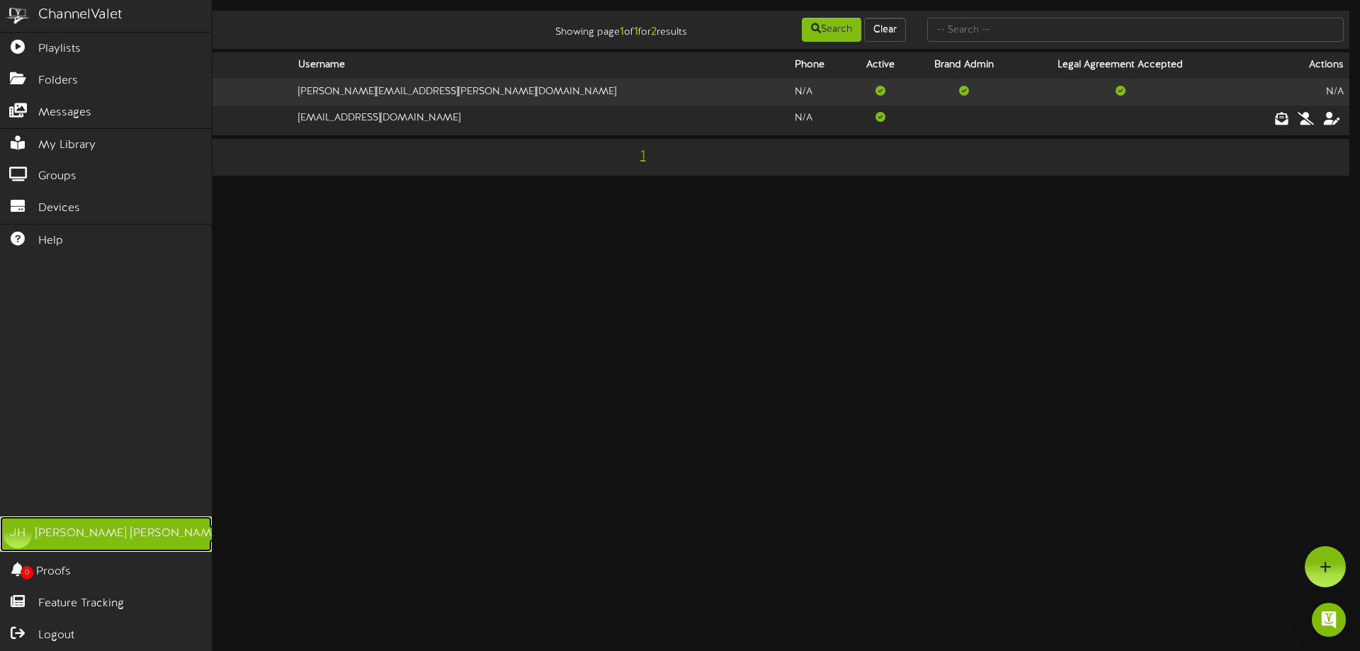
click at [22, 535] on div "JH" at bounding box center [18, 534] width 28 height 28
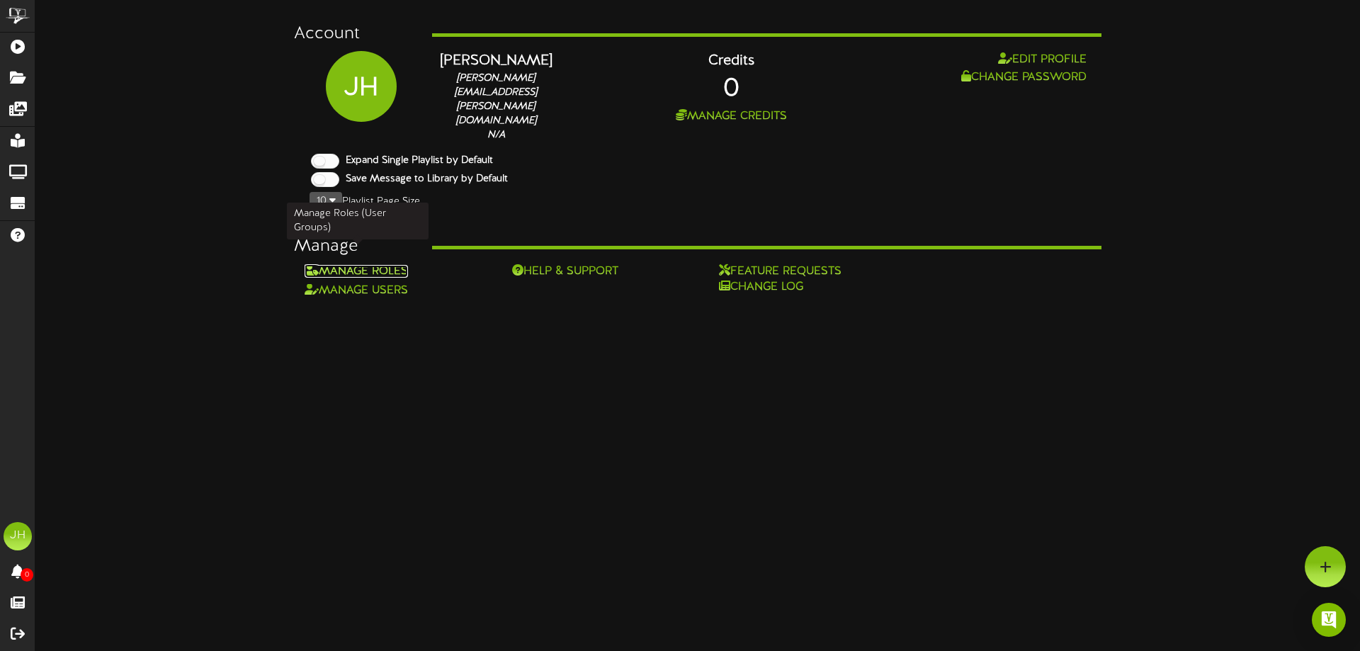
click at [363, 265] on link "Manage Roles" at bounding box center [356, 271] width 103 height 13
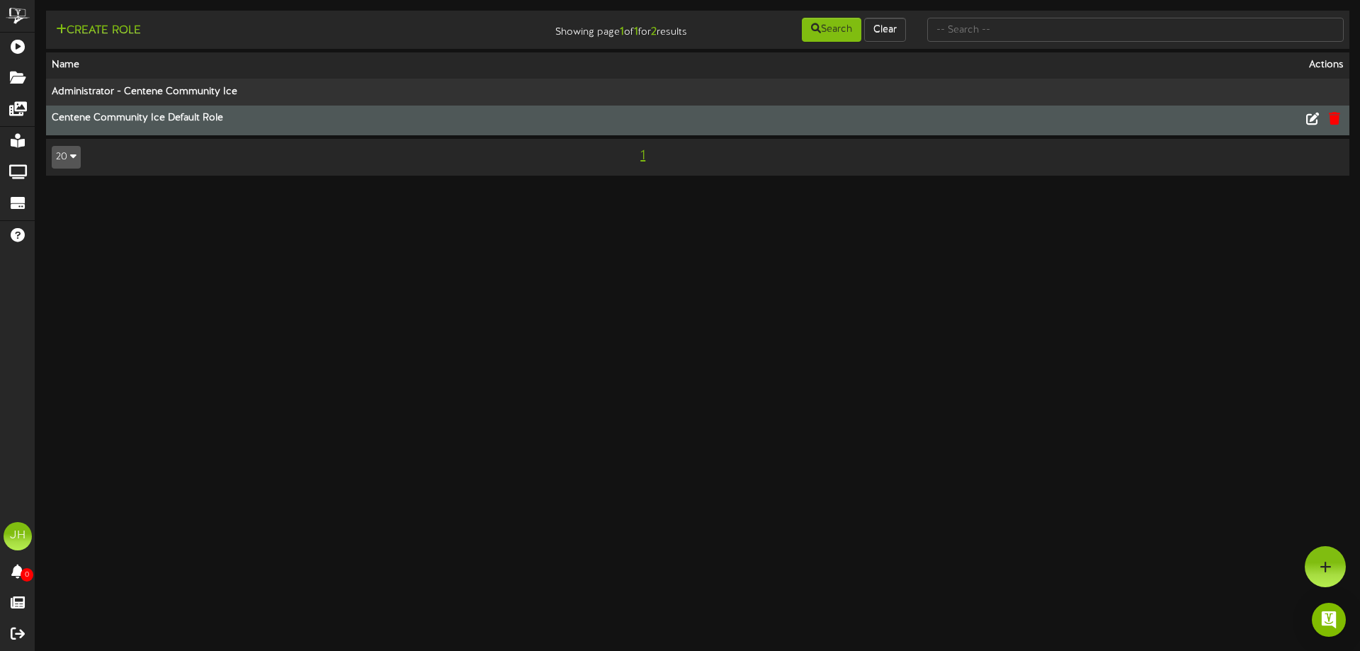
click at [200, 119] on th "Centene Community Ice Default Role" at bounding box center [560, 121] width 1029 height 30
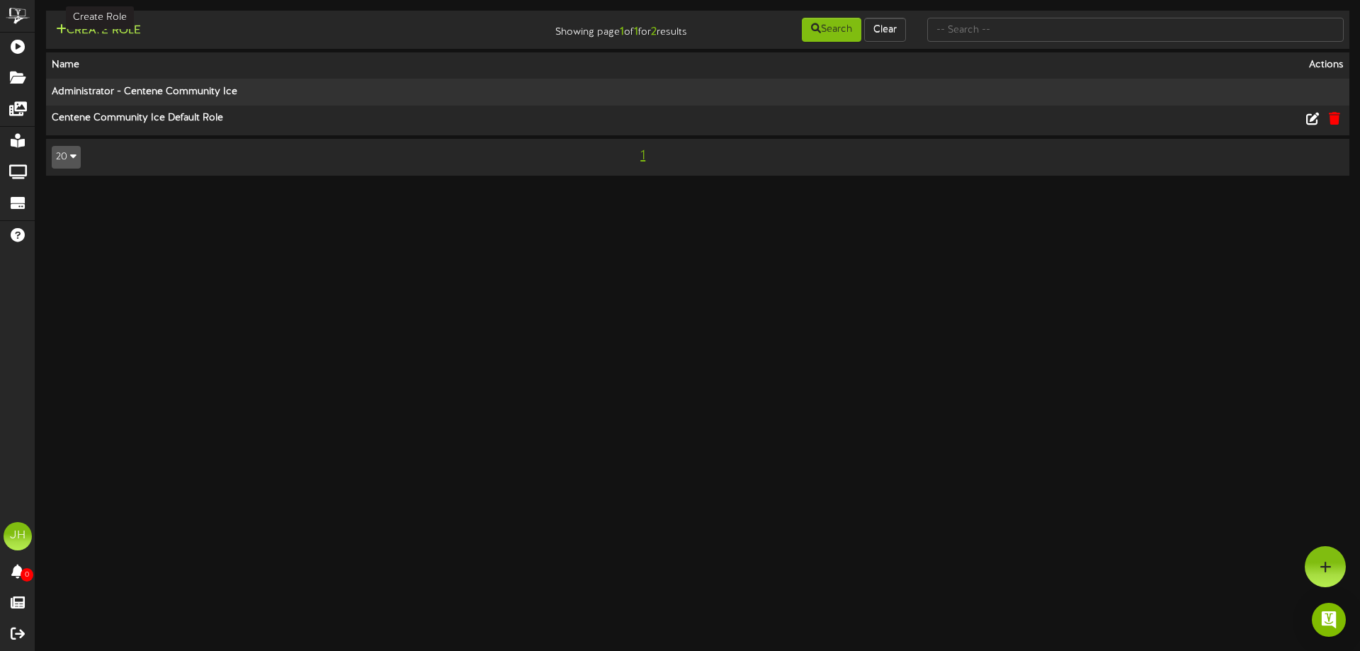
click at [105, 31] on button "Create Role" at bounding box center [98, 31] width 93 height 18
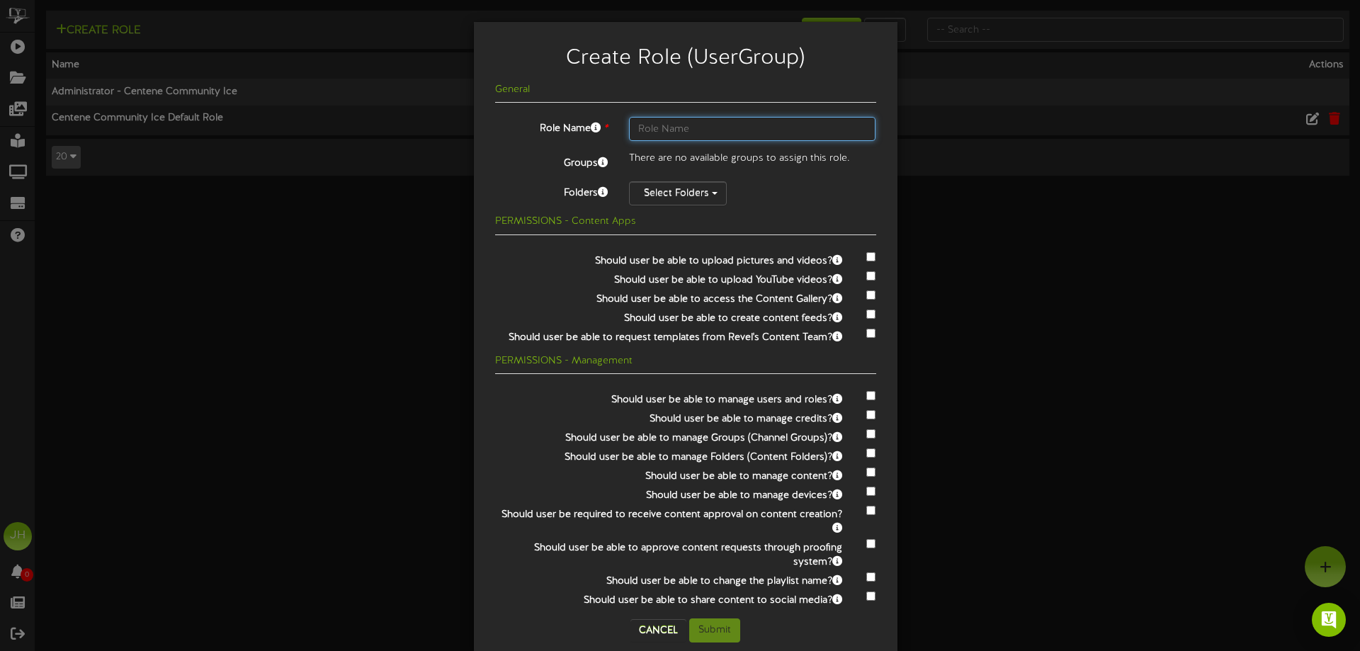
click at [642, 132] on input "text" at bounding box center [752, 129] width 247 height 24
type input "[DEMOGRAPHIC_DATA] Cyclones"
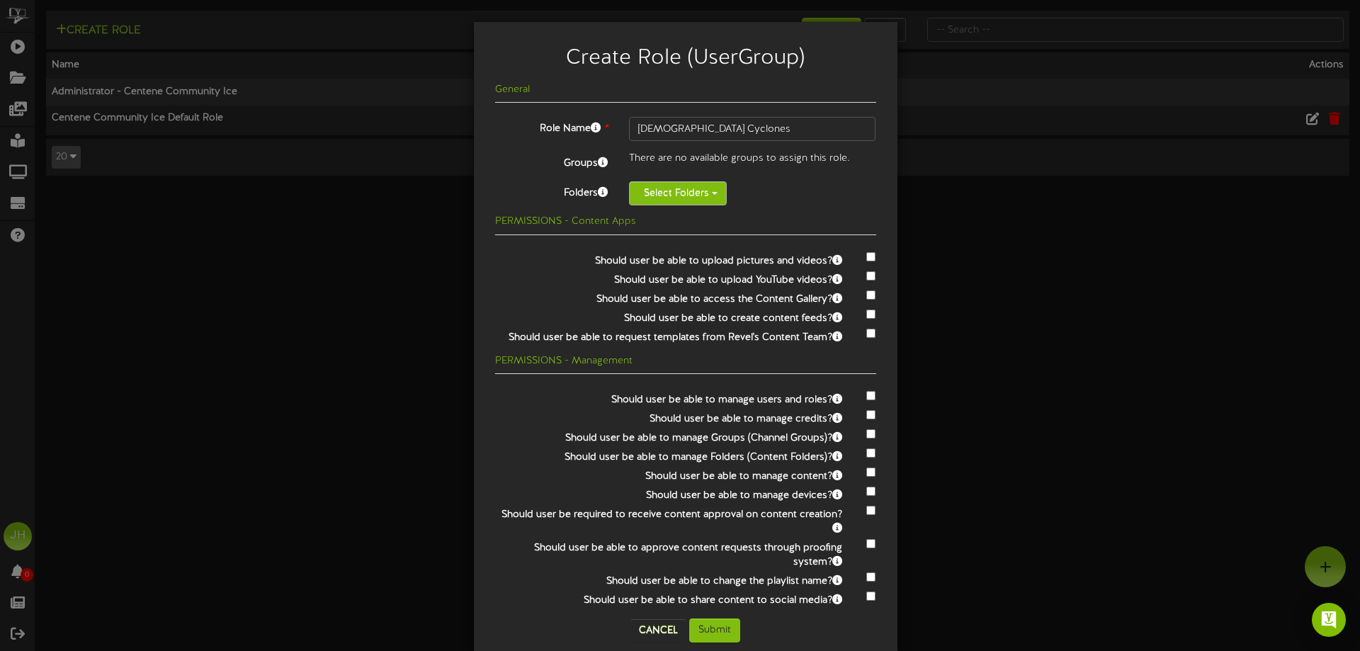
click at [677, 203] on button "Select Folders" at bounding box center [678, 193] width 98 height 24
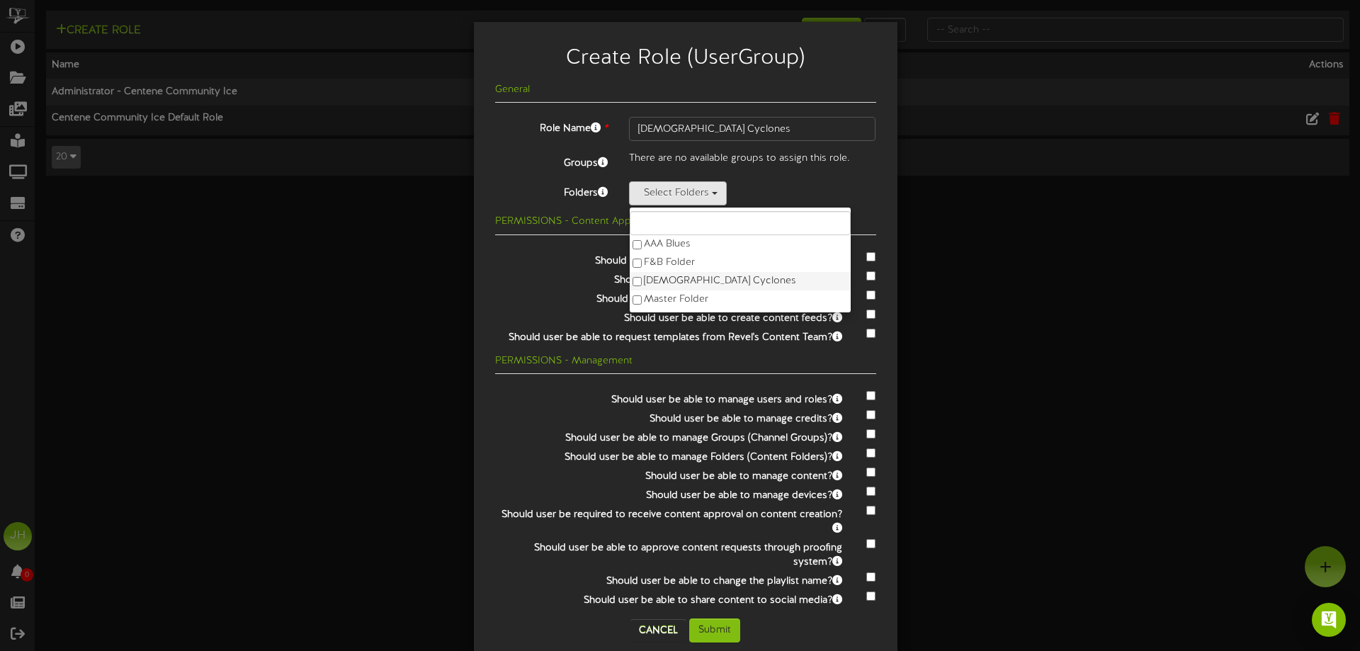
click at [679, 285] on label "[DEMOGRAPHIC_DATA] Cyclones" at bounding box center [740, 281] width 221 height 18
click at [527, 298] on label "Should user be able to access the Content Gallery?" at bounding box center [668, 297] width 369 height 19
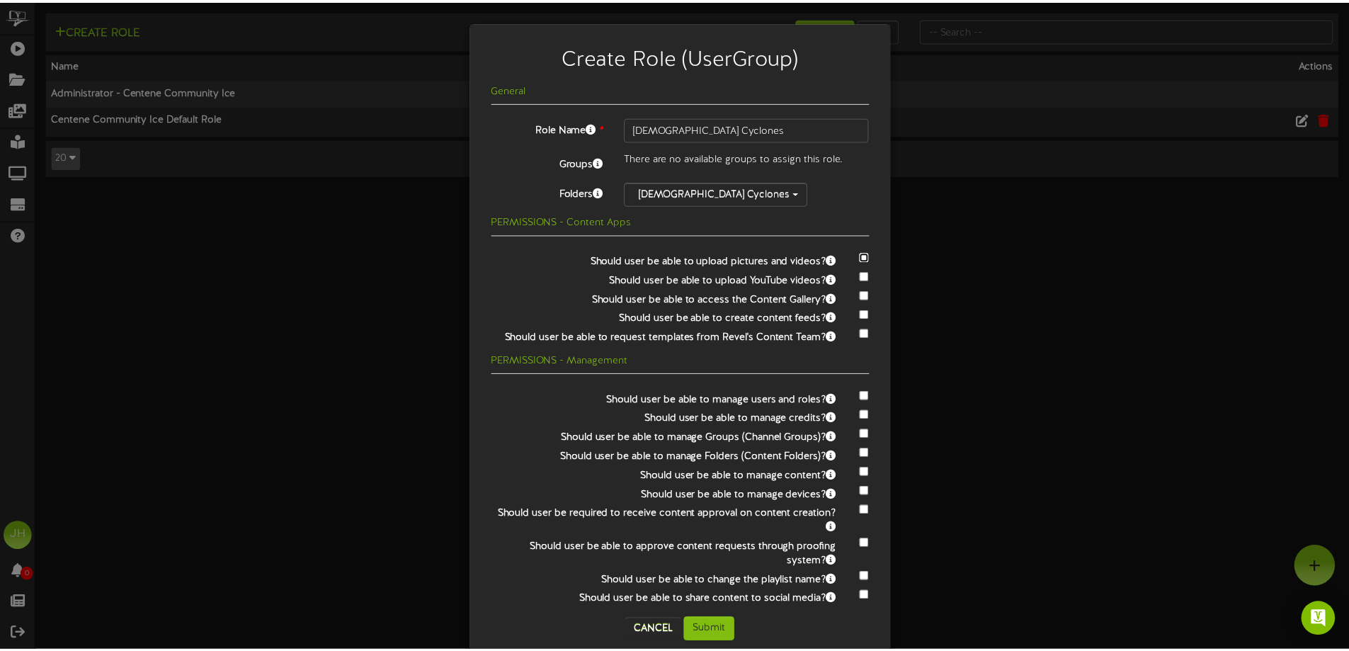
scroll to position [24, 0]
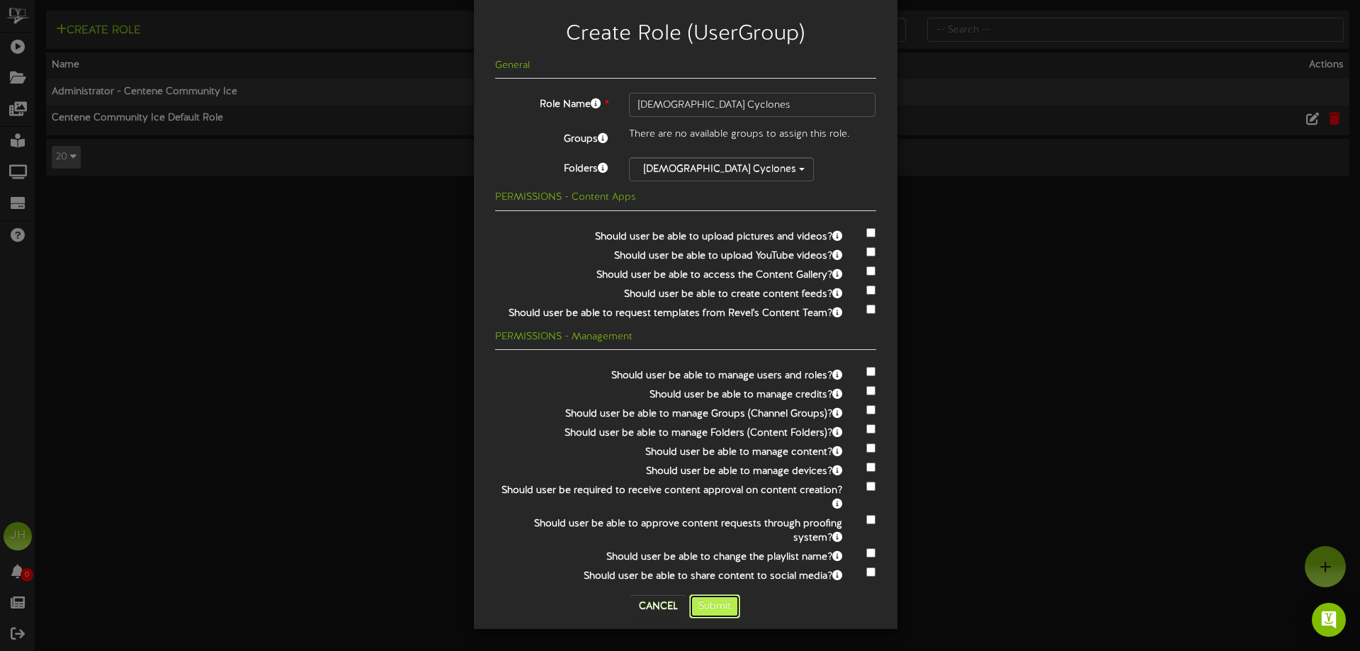
click at [720, 601] on button "Submit" at bounding box center [714, 606] width 51 height 24
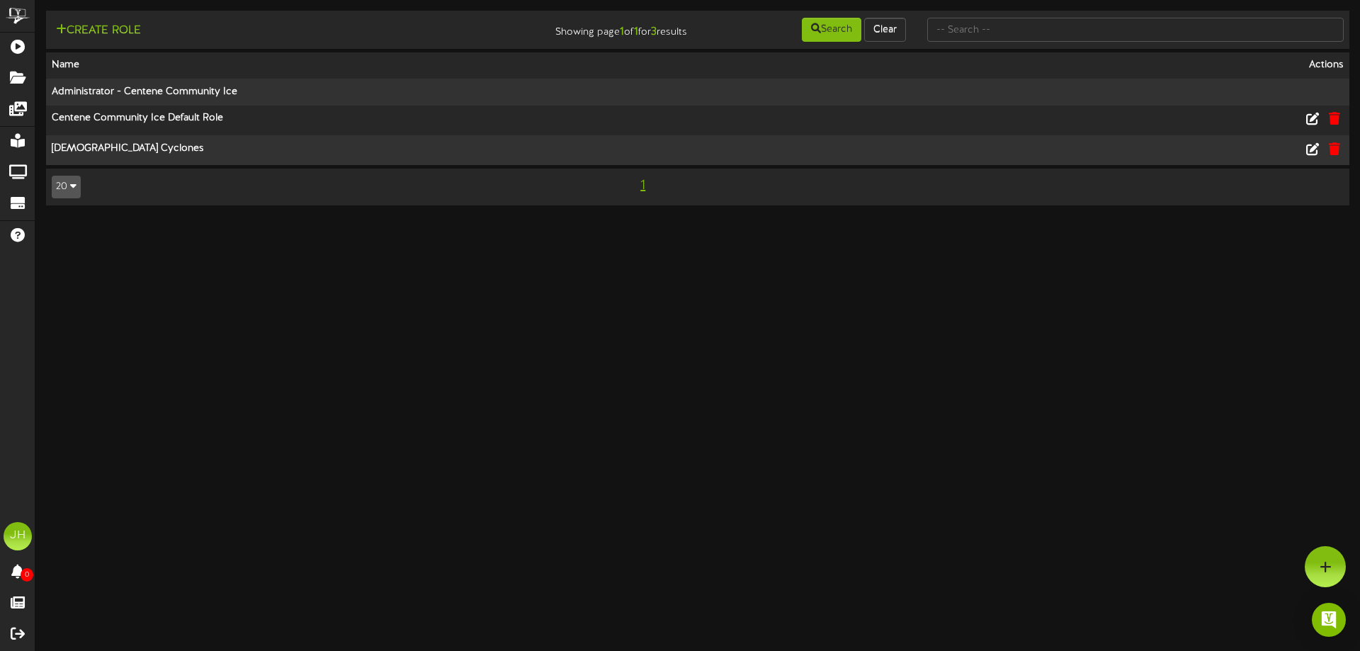
click at [312, 220] on html "ChannelValet Playlists Folders Messages My Library Groups Devices Help [PERSON_…" at bounding box center [680, 110] width 1360 height 220
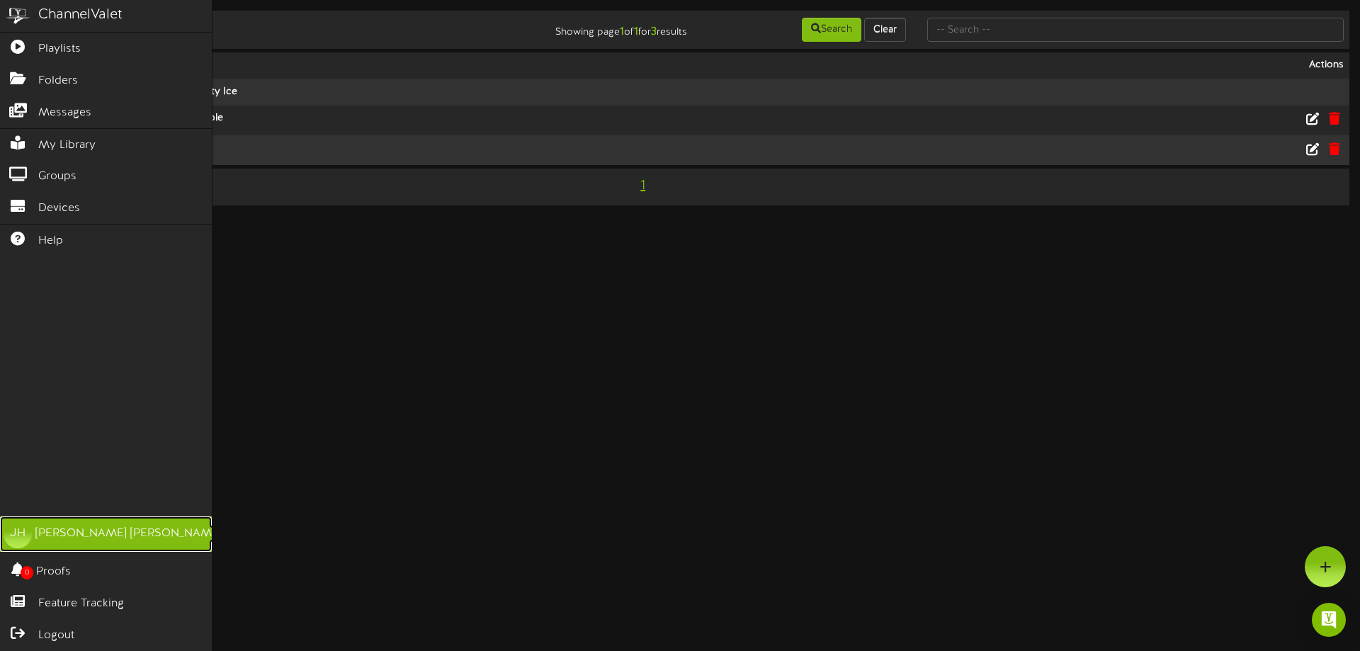
click at [23, 537] on div "JH" at bounding box center [18, 534] width 28 height 28
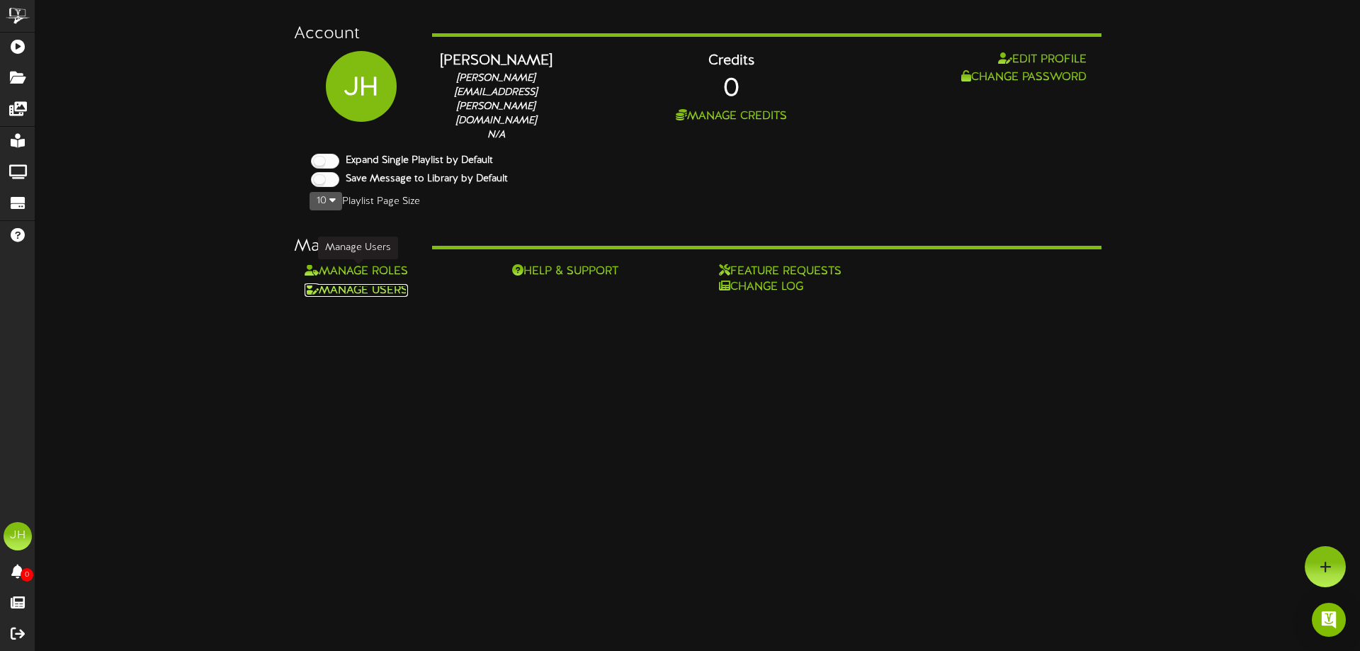
click at [360, 284] on link "Manage Users" at bounding box center [356, 290] width 103 height 13
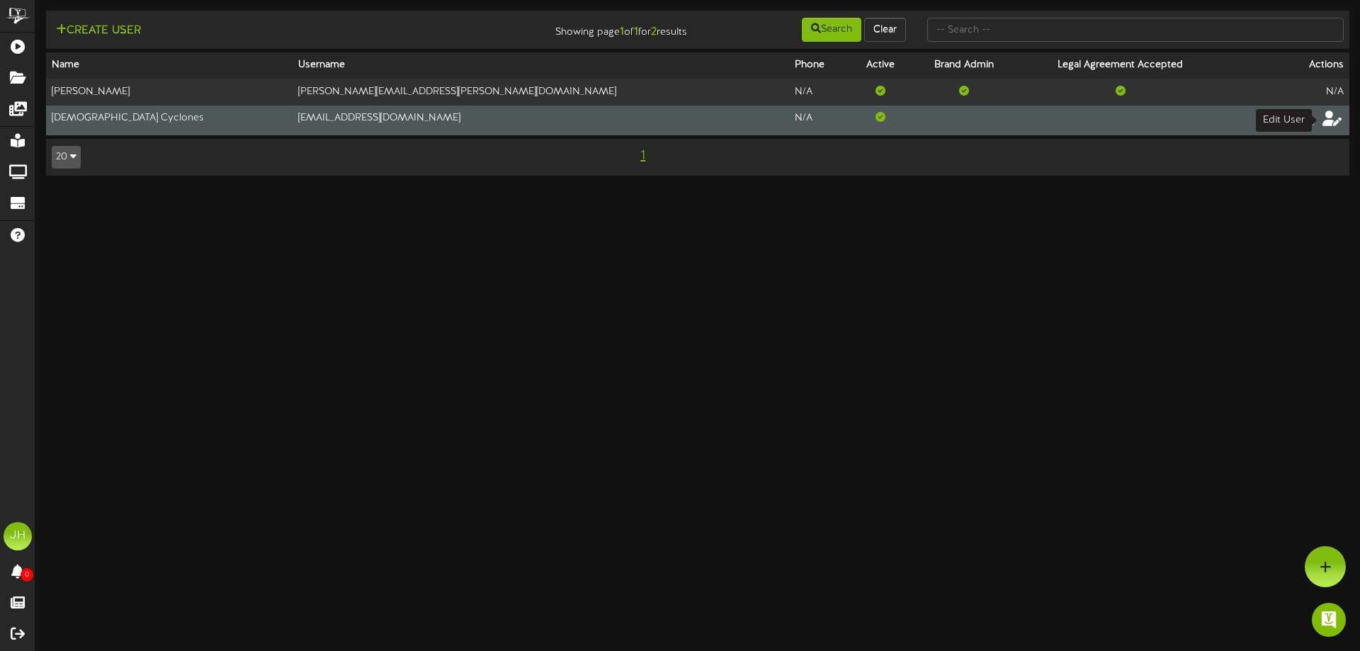
click at [1324, 118] on icon at bounding box center [1332, 118] width 20 height 16
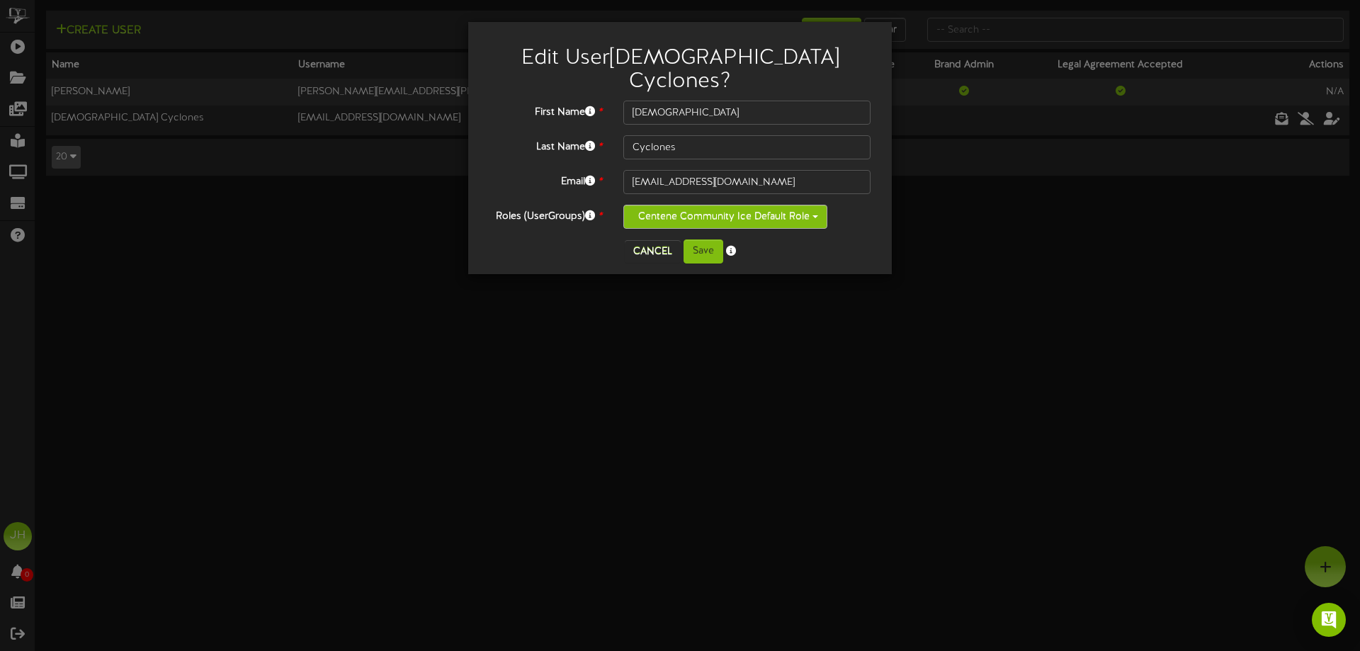
click at [766, 205] on button "Centene Community Ice Default Role" at bounding box center [725, 217] width 204 height 24
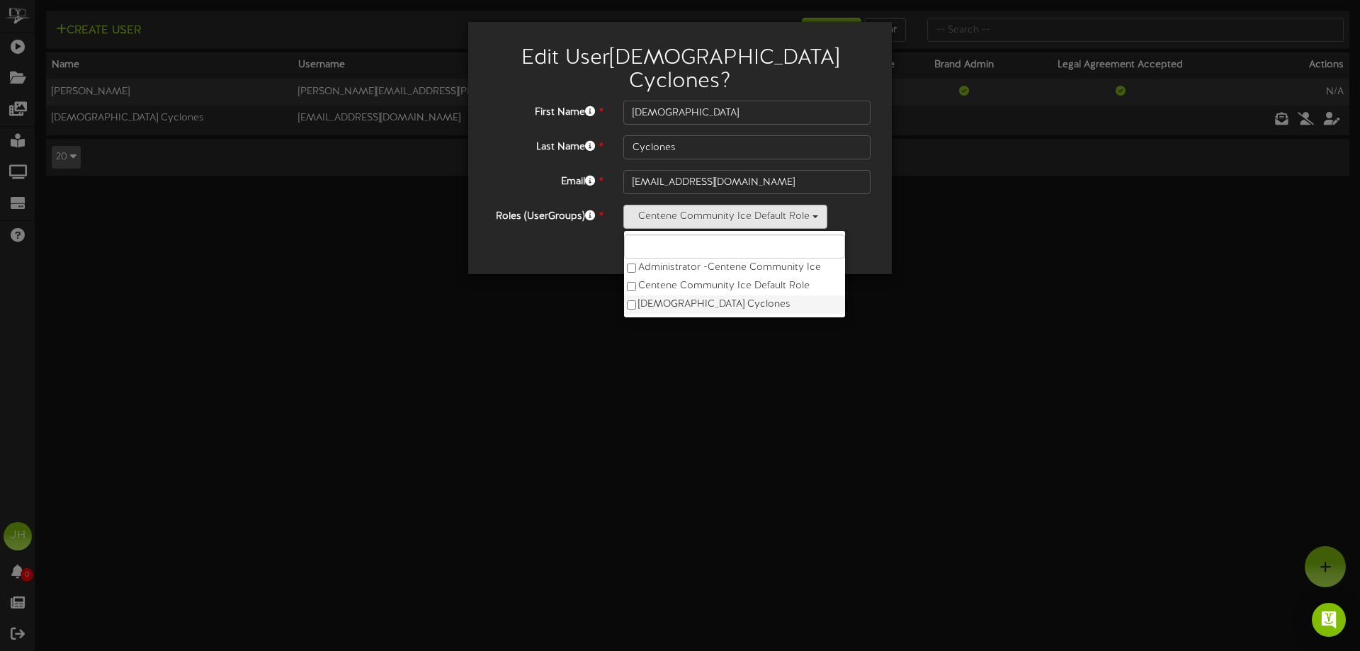
click at [683, 295] on label "[DEMOGRAPHIC_DATA] Cyclones" at bounding box center [734, 304] width 221 height 18
click at [547, 290] on div "Edit User [DEMOGRAPHIC_DATA] Cyclones ? First Name * [DEMOGRAPHIC_DATA] Last Na…" at bounding box center [680, 325] width 1360 height 651
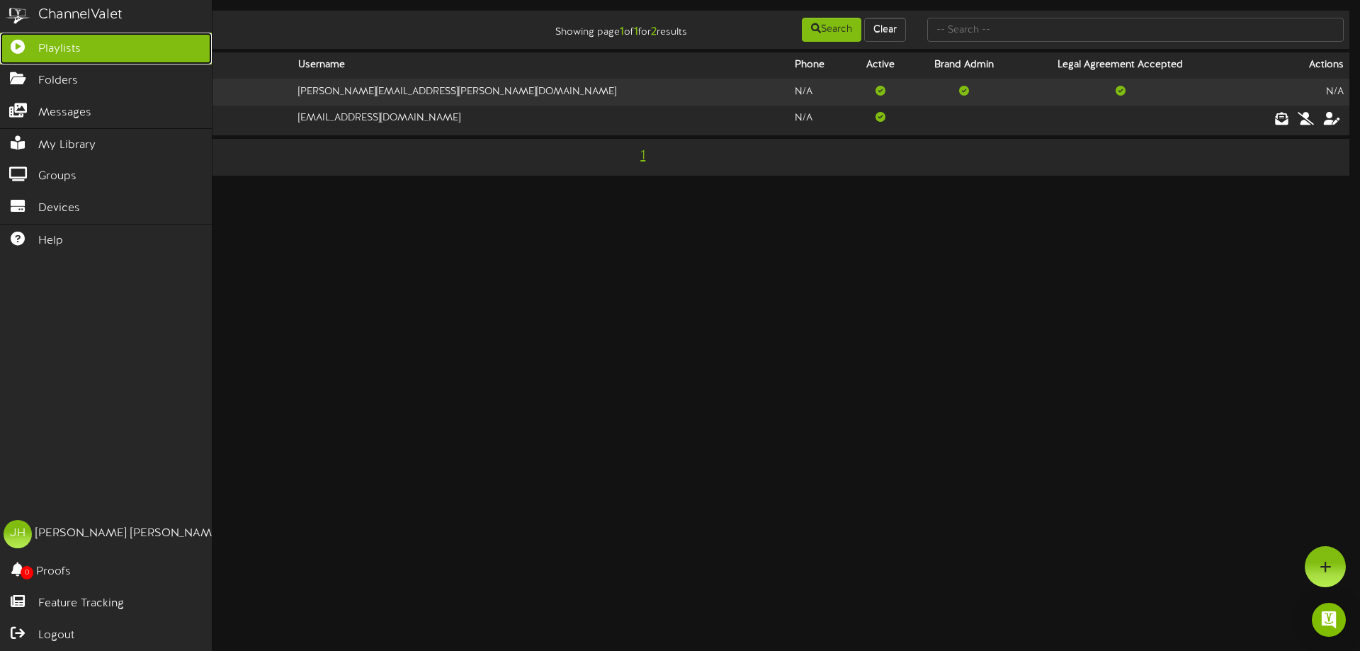
click at [79, 44] on span "Playlists" at bounding box center [59, 49] width 42 height 16
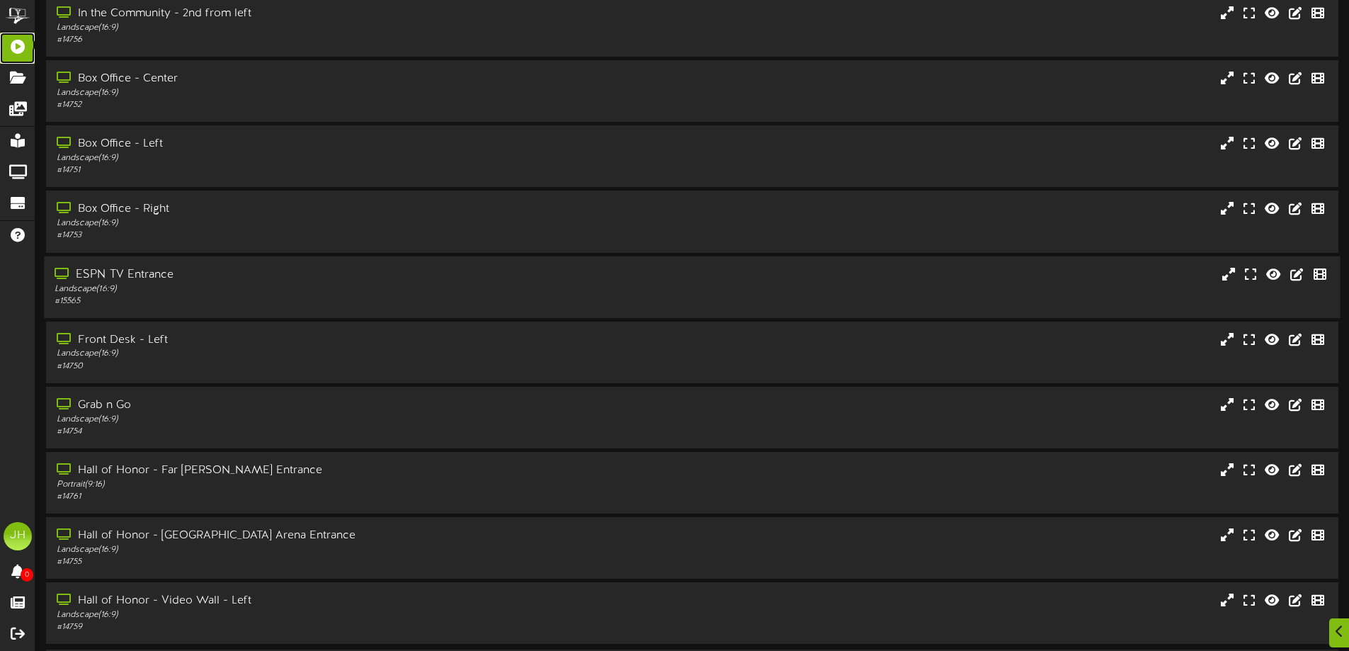
scroll to position [109, 0]
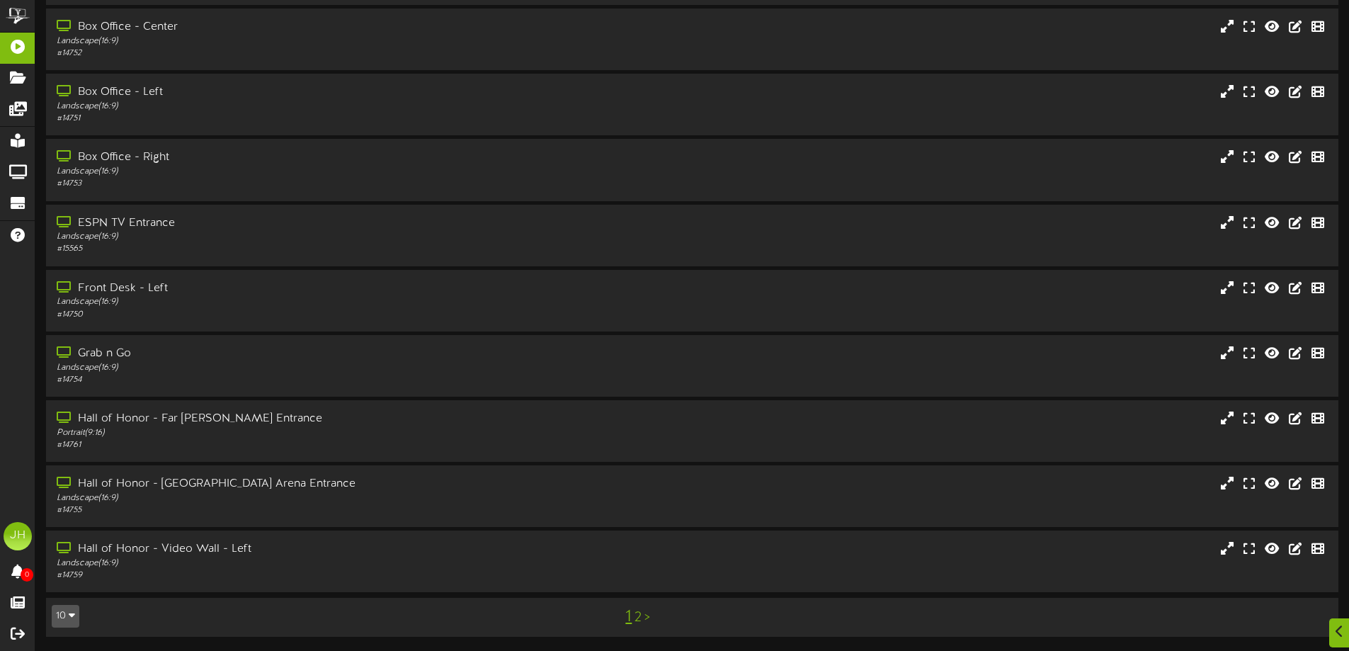
click at [639, 616] on link "2" at bounding box center [637, 618] width 7 height 16
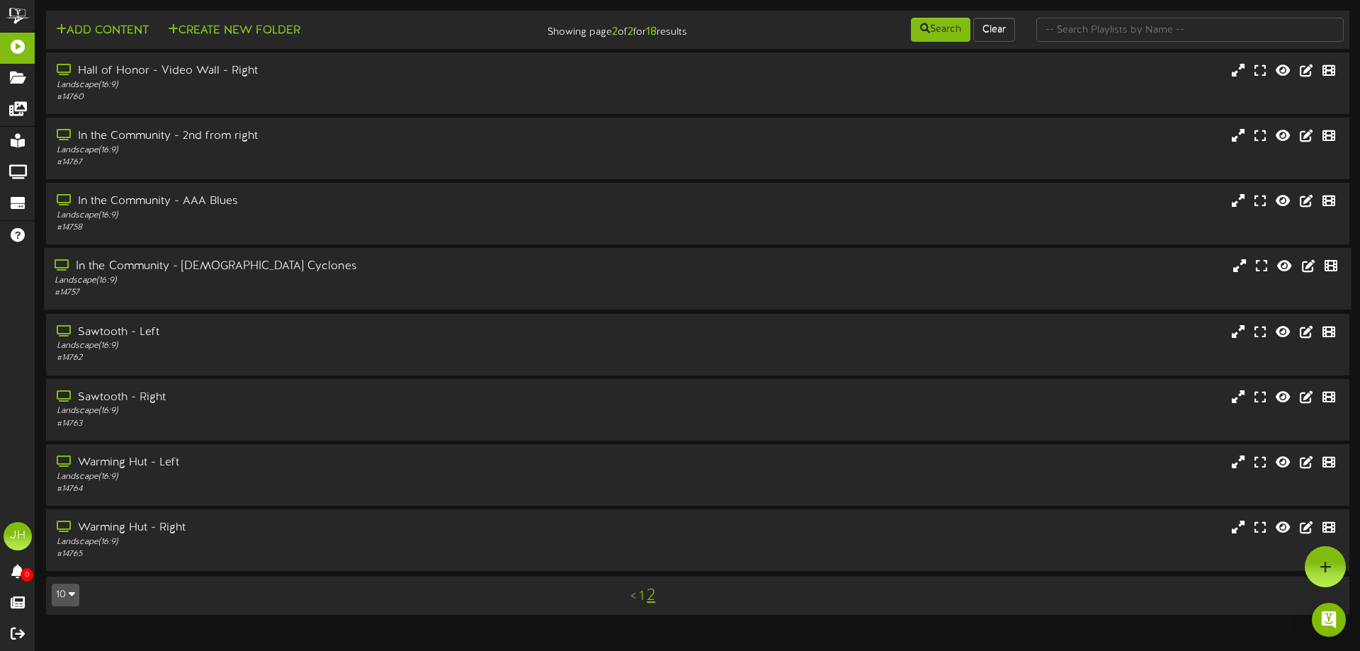
click at [237, 283] on div "Landscape ( 16:9 )" at bounding box center [316, 281] width 523 height 12
